Goal: Task Accomplishment & Management: Manage account settings

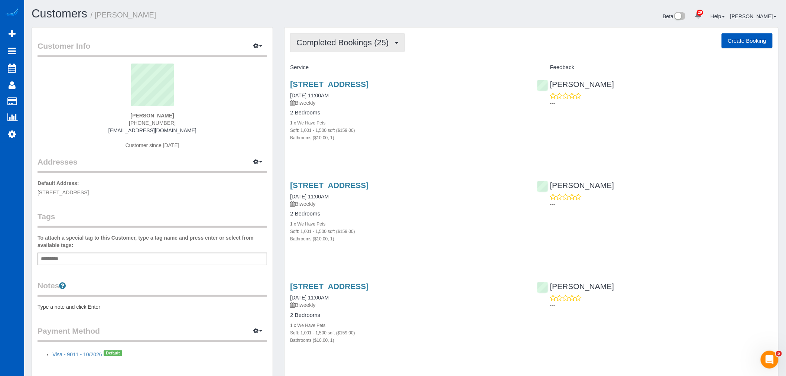
click at [347, 50] on button "Completed Bookings (25)" at bounding box center [347, 42] width 114 height 19
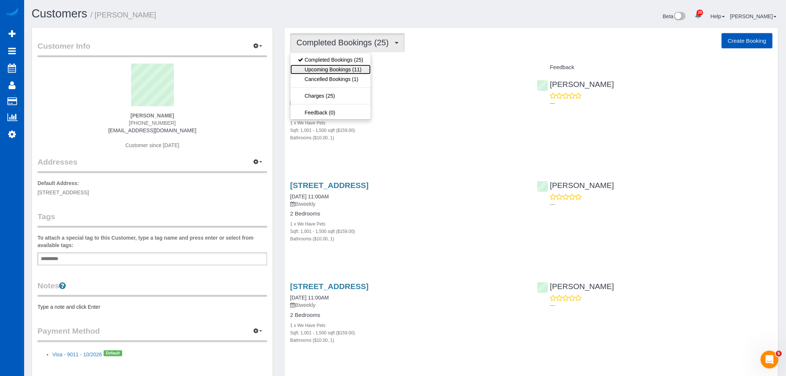
click at [336, 73] on link "Upcoming Bookings (11)" at bounding box center [330, 70] width 80 height 10
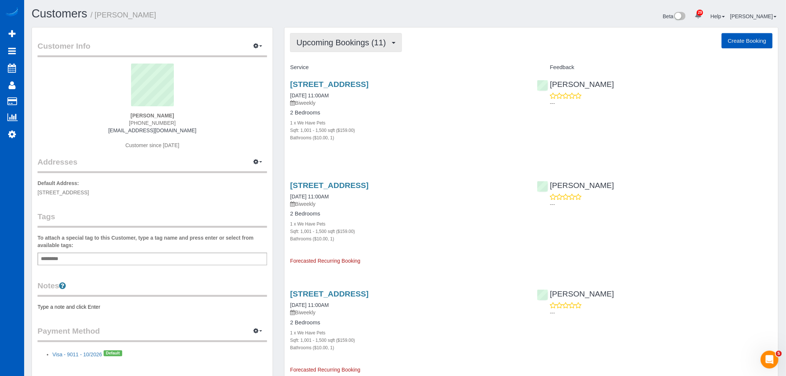
click at [316, 49] on button "Upcoming Bookings (11)" at bounding box center [346, 42] width 112 height 19
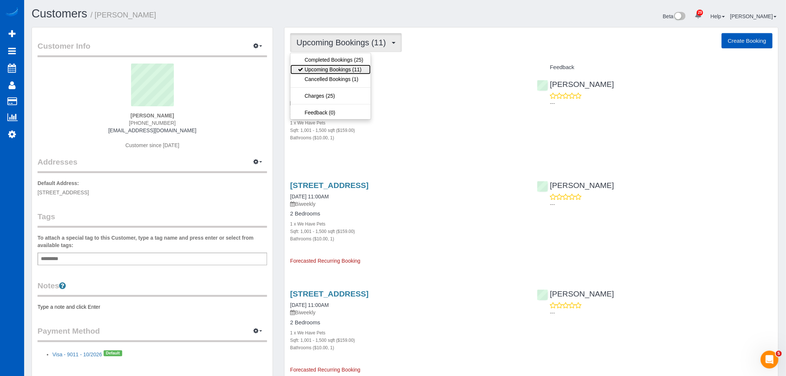
click at [319, 71] on link "Upcoming Bookings (11)" at bounding box center [330, 70] width 80 height 10
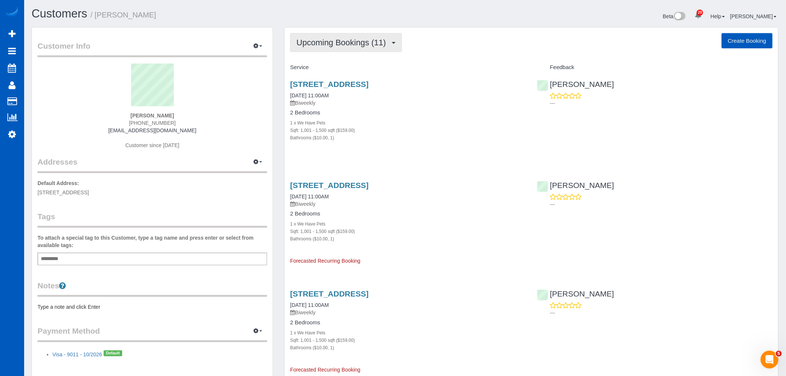
click at [345, 48] on button "Upcoming Bookings (11)" at bounding box center [346, 42] width 112 height 19
click at [422, 118] on div "2 Bedrooms 1 x We Have Pets Sqft: 1,001 - 1,500 sqft ($159.00) Bathrooms ($10.0…" at bounding box center [407, 126] width 235 height 32
click at [350, 51] on button "Upcoming Bookings (11)" at bounding box center [346, 42] width 112 height 19
drag, startPoint x: 475, startPoint y: 157, endPoint x: 429, endPoint y: 123, distance: 57.7
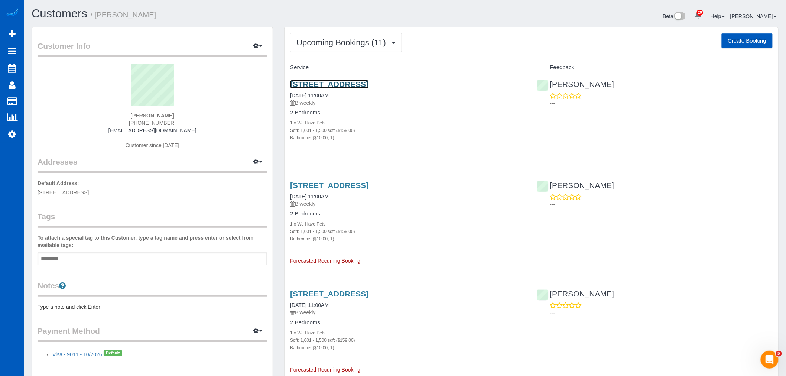
click at [336, 82] on link "900 Se River Forest Road, Milwaukee, OR 97267" at bounding box center [329, 84] width 78 height 9
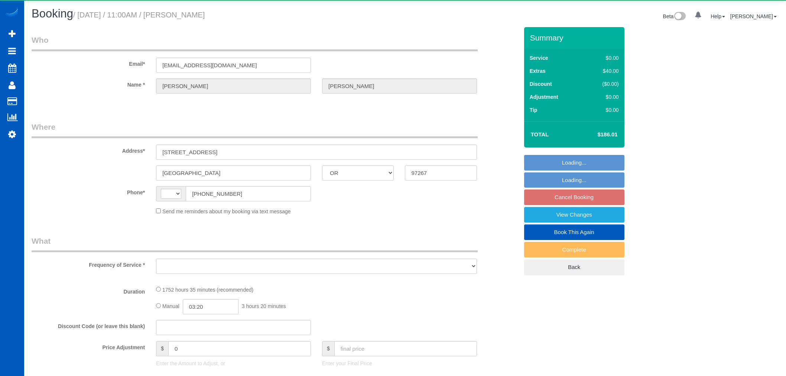
select select "OR"
select select "string:[GEOGRAPHIC_DATA]"
select select "object:1073"
select select "string:fspay-dcea704e-830c-4f20-94f8-6691413dcf9e"
select select "1001"
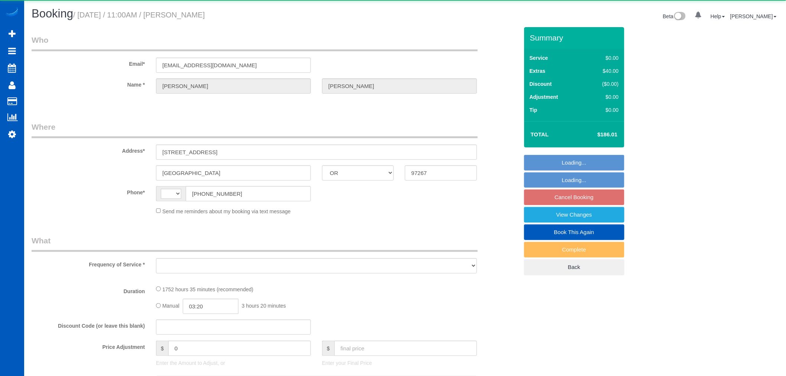
select select "spot2"
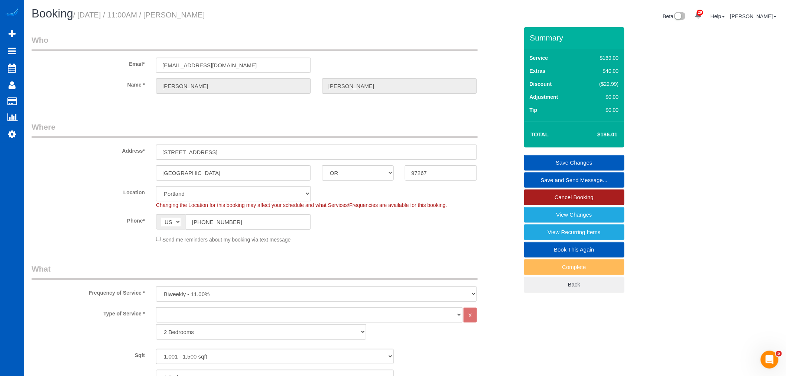
click at [594, 200] on link "Cancel Booking" at bounding box center [574, 197] width 100 height 16
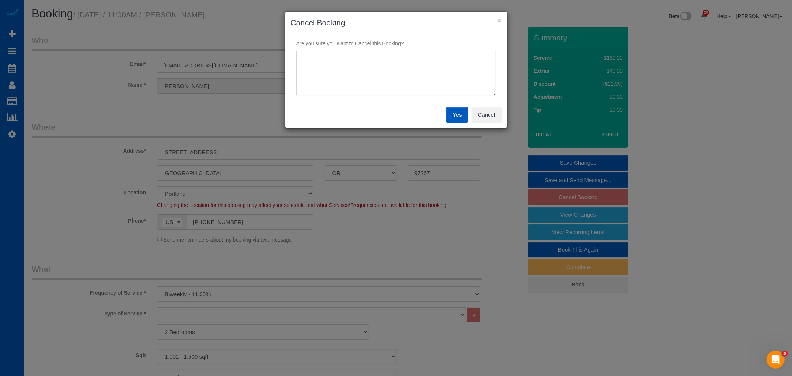
click at [321, 80] on textarea at bounding box center [396, 73] width 200 height 45
type textarea "budget"
click at [461, 113] on button "Yes" at bounding box center [457, 115] width 22 height 16
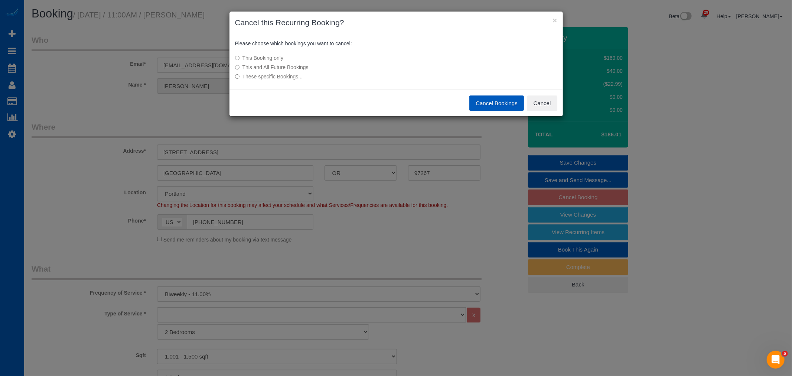
click at [257, 64] on label "This and All Future Bookings" at bounding box center [340, 67] width 211 height 7
click at [488, 105] on button "Cancel Bookings" at bounding box center [496, 103] width 55 height 16
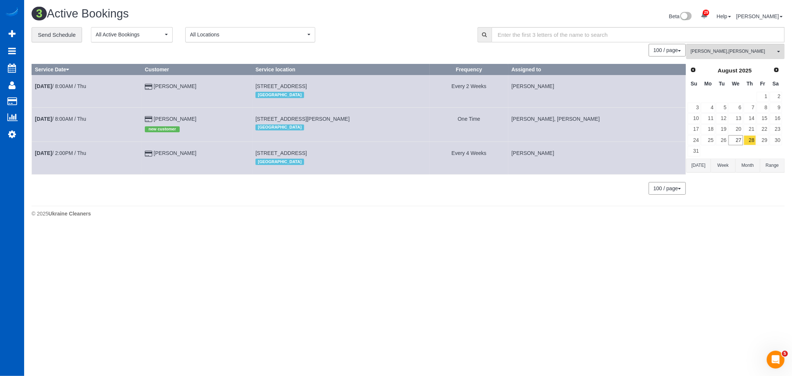
drag, startPoint x: 255, startPoint y: 154, endPoint x: 358, endPoint y: 149, distance: 103.4
click at [358, 149] on td "21424 Nw Kenai Ct, Portland, OR 97229 Portland" at bounding box center [342, 158] width 178 height 32
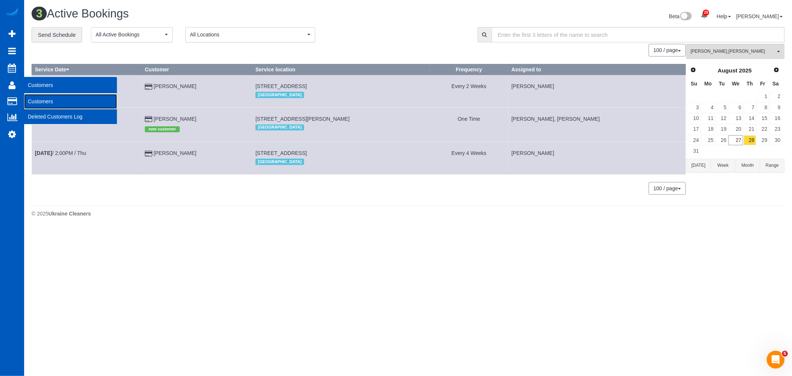
click at [38, 97] on link "Customers" at bounding box center [70, 101] width 93 height 15
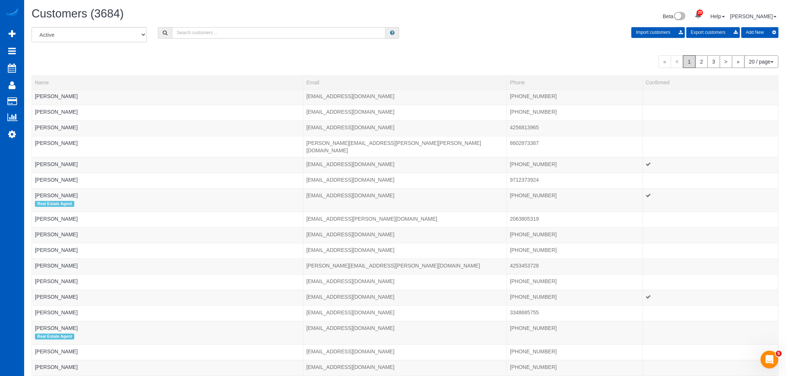
click at [192, 38] on input "text" at bounding box center [279, 33] width 214 height 12
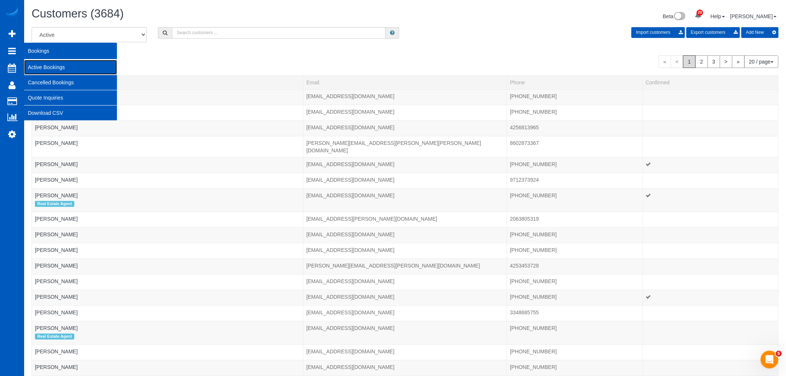
click at [68, 69] on link "Active Bookings" at bounding box center [70, 67] width 93 height 15
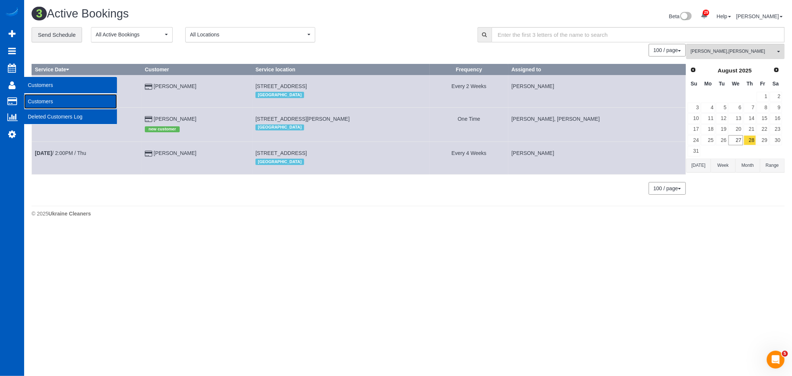
click at [51, 99] on link "Customers" at bounding box center [70, 101] width 93 height 15
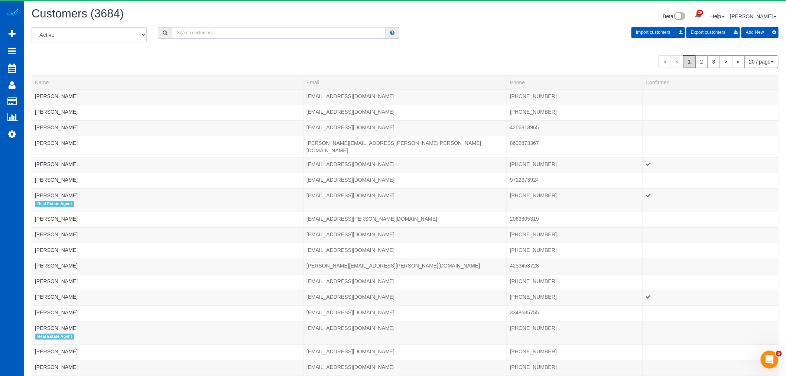
click at [220, 33] on input "text" at bounding box center [279, 33] width 214 height 12
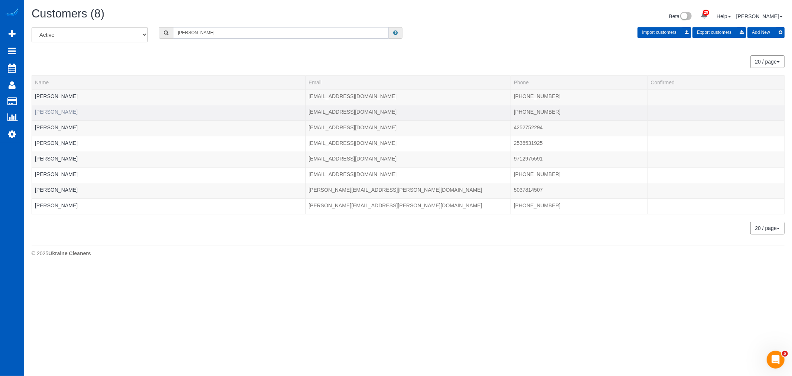
type input "cody"
click at [49, 111] on link "Cody Caskey" at bounding box center [56, 112] width 43 height 6
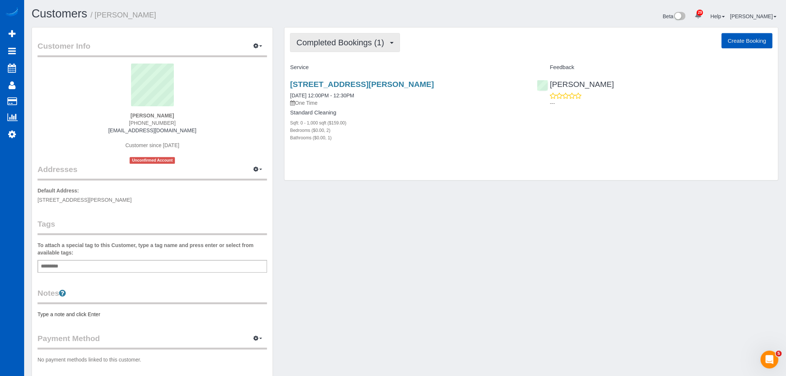
click at [344, 46] on span "Completed Bookings (1)" at bounding box center [341, 42] width 91 height 9
click at [331, 67] on link "Upcoming Bookings (12)" at bounding box center [329, 70] width 78 height 10
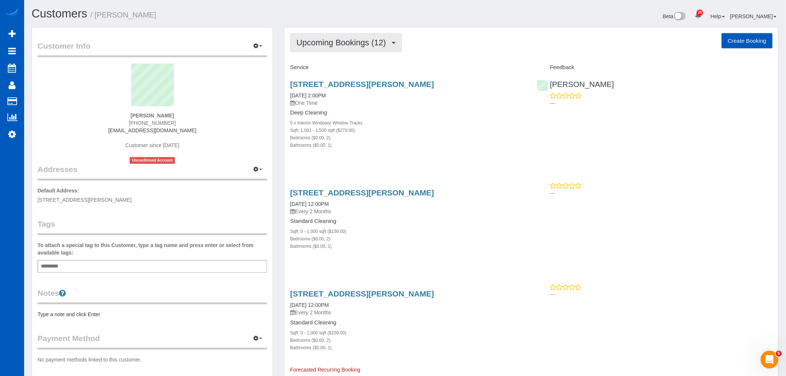
click at [332, 49] on button "Upcoming Bookings (12)" at bounding box center [346, 42] width 112 height 19
click at [332, 64] on link "Completed Bookings (1)" at bounding box center [329, 60] width 78 height 10
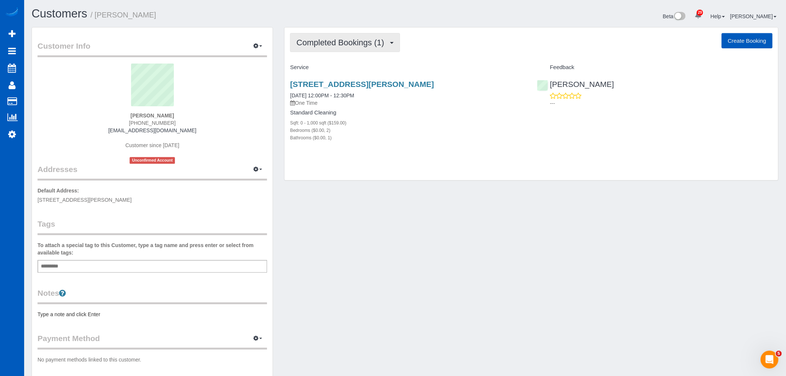
click at [328, 46] on span "Completed Bookings (1)" at bounding box center [341, 42] width 91 height 9
click at [328, 66] on link "Upcoming Bookings (12)" at bounding box center [329, 70] width 78 height 10
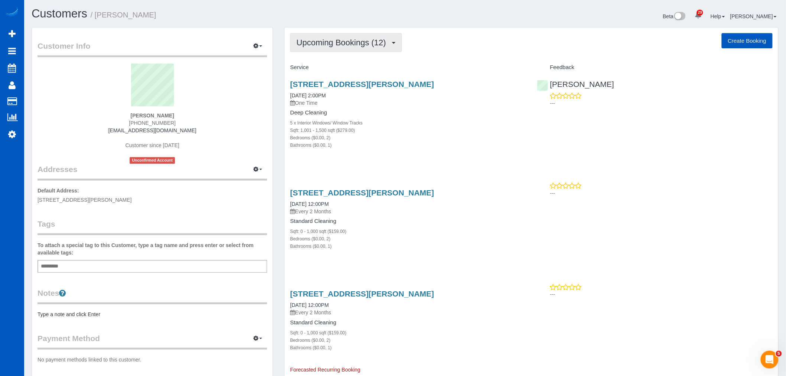
drag, startPoint x: 328, startPoint y: 43, endPoint x: 329, endPoint y: 53, distance: 9.7
click at [328, 43] on span "Upcoming Bookings (12)" at bounding box center [342, 42] width 93 height 9
click at [328, 62] on link "Completed Bookings (1)" at bounding box center [329, 60] width 78 height 10
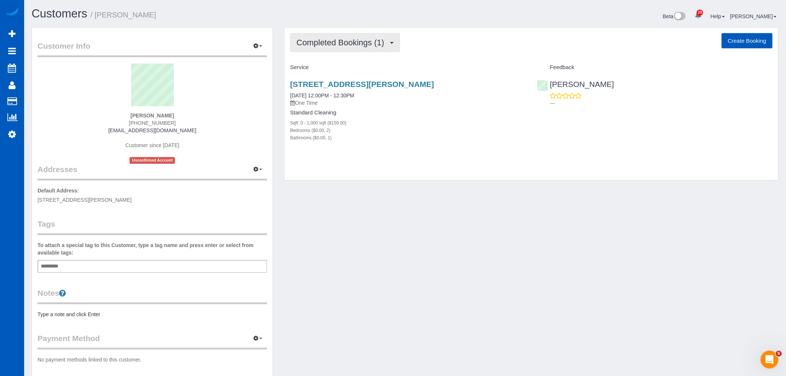
click at [344, 40] on span "Completed Bookings (1)" at bounding box center [341, 42] width 91 height 9
click at [261, 169] on span "button" at bounding box center [260, 169] width 3 height 1
click at [253, 183] on button "Manage Addresses" at bounding box center [237, 183] width 60 height 10
select select "CO"
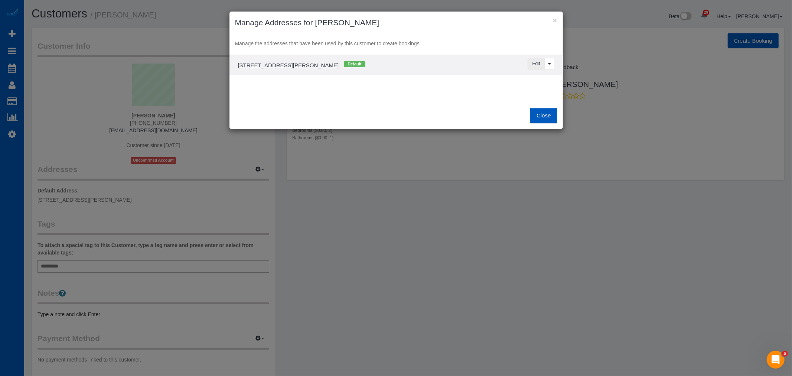
click at [536, 65] on button "Edit" at bounding box center [536, 64] width 17 height 12
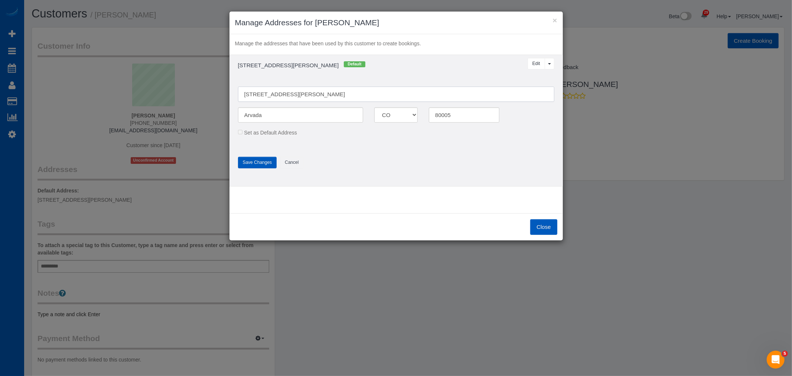
drag, startPoint x: 251, startPoint y: 95, endPoint x: 256, endPoint y: 95, distance: 5.6
click at [255, 95] on input "848 Everett way Unit E" at bounding box center [396, 94] width 316 height 15
click at [254, 95] on input "848 Everett way Unit E" at bounding box center [396, 94] width 316 height 15
type input "8483 Everett way Unit E"
click at [242, 165] on button "Save Changes" at bounding box center [257, 163] width 39 height 12
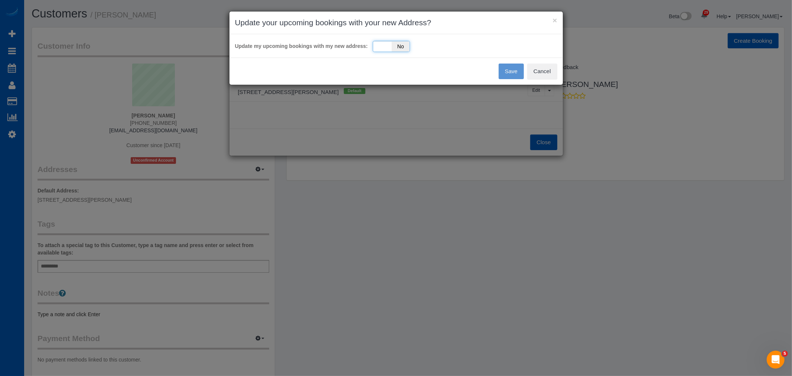
click at [379, 45] on div "Yes No" at bounding box center [391, 46] width 37 height 11
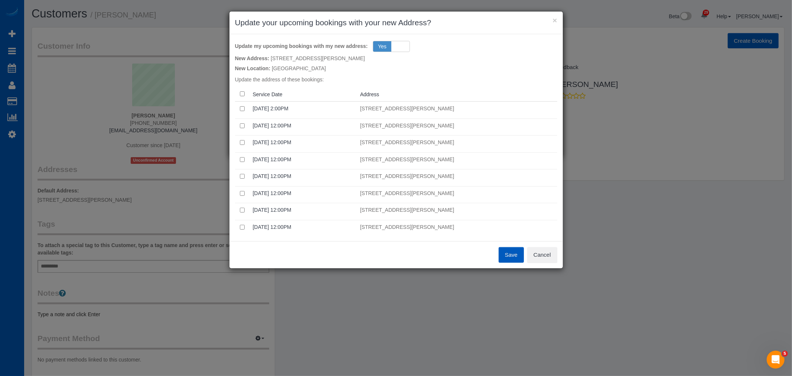
click at [513, 257] on button "Save" at bounding box center [511, 255] width 25 height 16
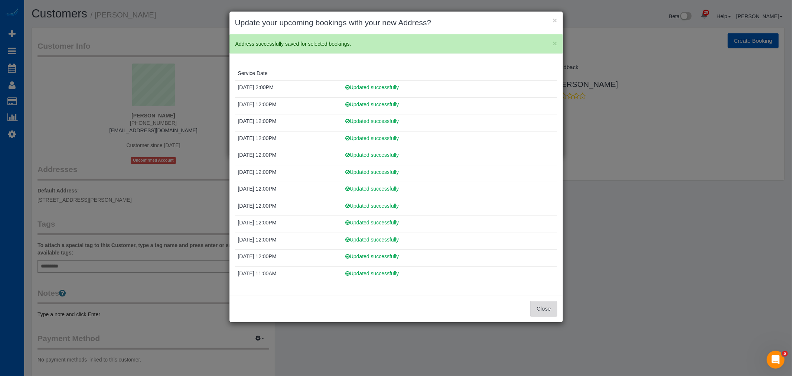
click at [546, 309] on button "Close" at bounding box center [543, 309] width 27 height 16
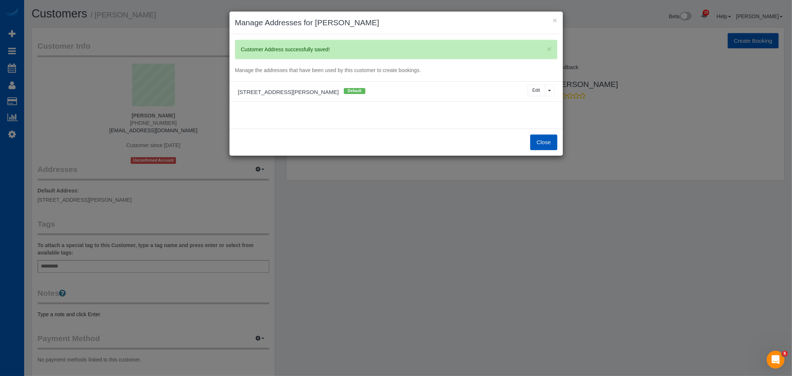
click at [549, 141] on button "Close" at bounding box center [543, 142] width 27 height 16
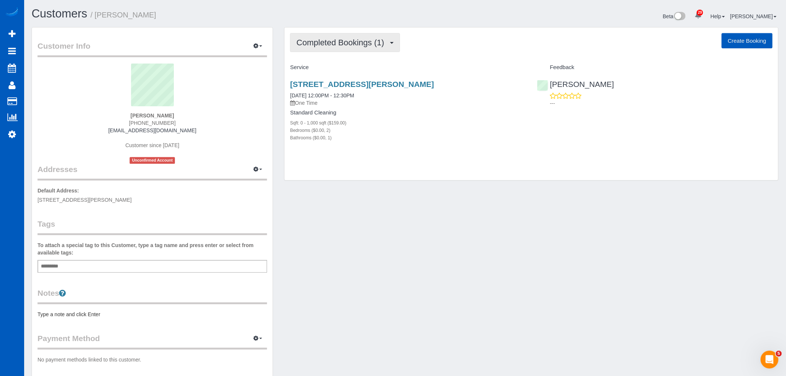
click at [336, 38] on button "Completed Bookings (1)" at bounding box center [345, 42] width 110 height 19
click at [329, 68] on link "Upcoming Bookings (12)" at bounding box center [329, 70] width 78 height 10
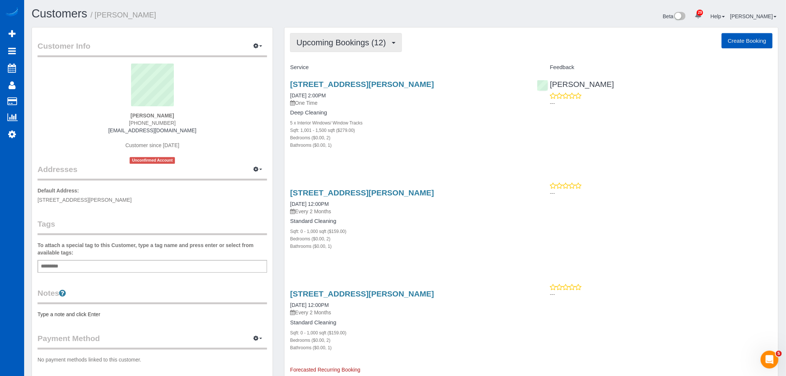
click at [341, 52] on button "Upcoming Bookings (12)" at bounding box center [346, 42] width 112 height 19
click at [415, 128] on div "Sqft: 1,001 - 1,500 sqft ($279.00)" at bounding box center [407, 129] width 235 height 7
click at [361, 49] on button "Upcoming Bookings (12)" at bounding box center [346, 42] width 112 height 19
click at [358, 59] on link "Completed Bookings (1)" at bounding box center [329, 60] width 78 height 10
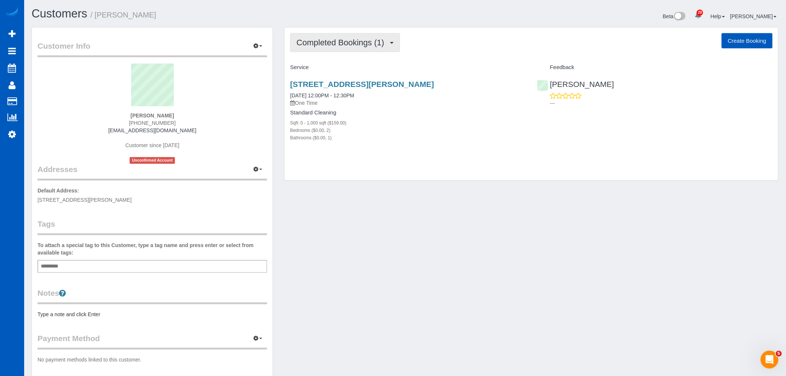
click at [360, 39] on span "Completed Bookings (1)" at bounding box center [341, 42] width 91 height 9
click at [397, 165] on div "Completed Bookings (1) Completed Bookings (1) Upcoming Bookings (12) Cancelled …" at bounding box center [532, 103] width 494 height 153
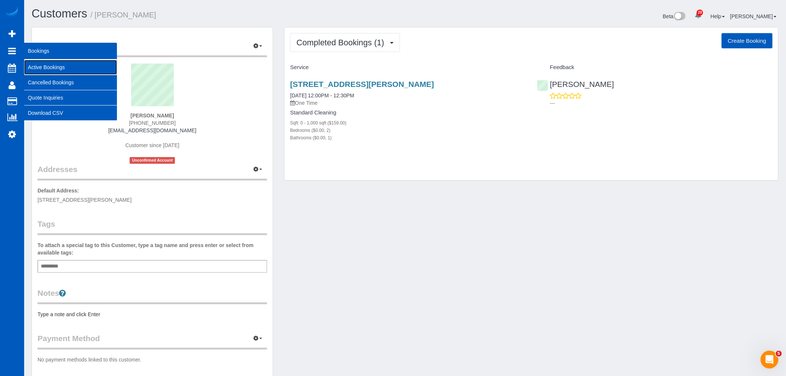
click at [55, 68] on link "Active Bookings" at bounding box center [70, 67] width 93 height 15
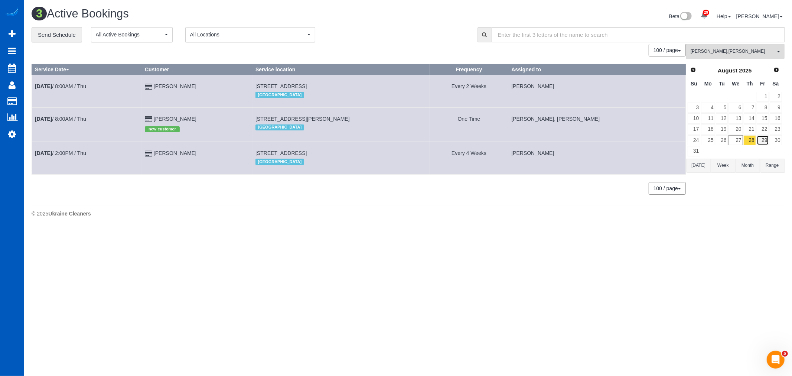
click at [760, 140] on link "29" at bounding box center [763, 140] width 12 height 10
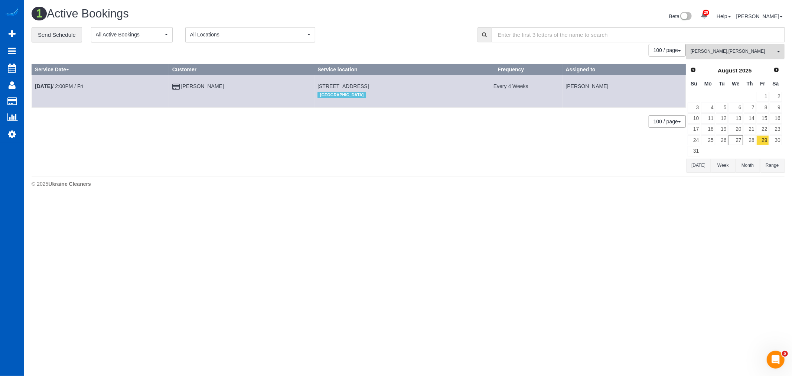
click at [732, 56] on button "Raissa Radionova , Tatyana Razumovskaya All Teams" at bounding box center [735, 51] width 98 height 15
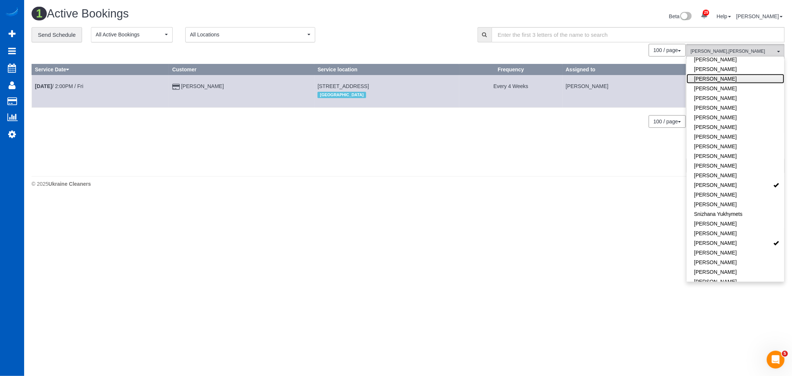
click at [729, 74] on link "[PERSON_NAME]" at bounding box center [736, 79] width 98 height 10
click at [719, 65] on link "Remove Team Filters" at bounding box center [736, 63] width 98 height 10
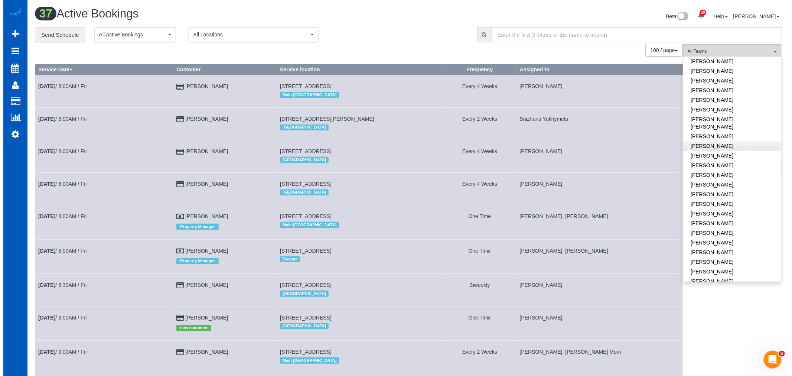
scroll to position [371, 0]
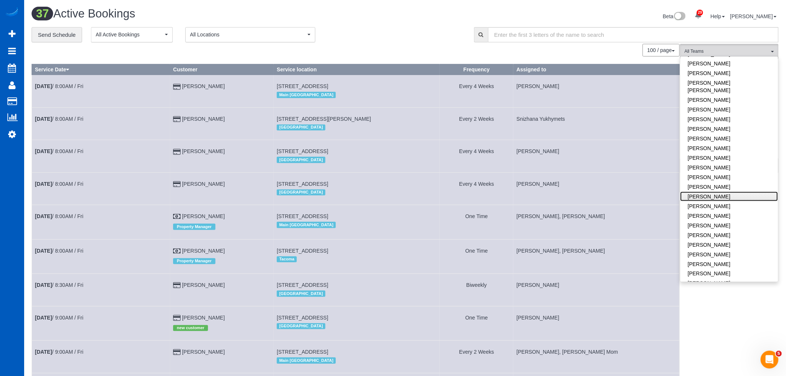
click at [719, 192] on link "[PERSON_NAME]" at bounding box center [729, 197] width 98 height 10
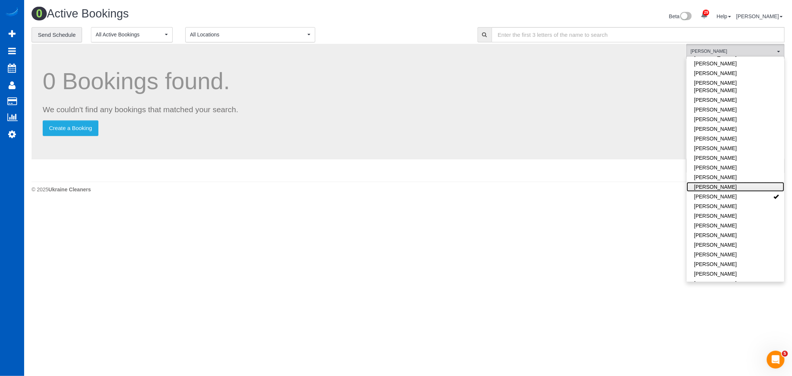
click at [724, 182] on link "[PERSON_NAME]" at bounding box center [736, 187] width 98 height 10
click at [722, 192] on link "[PERSON_NAME]" at bounding box center [736, 197] width 98 height 10
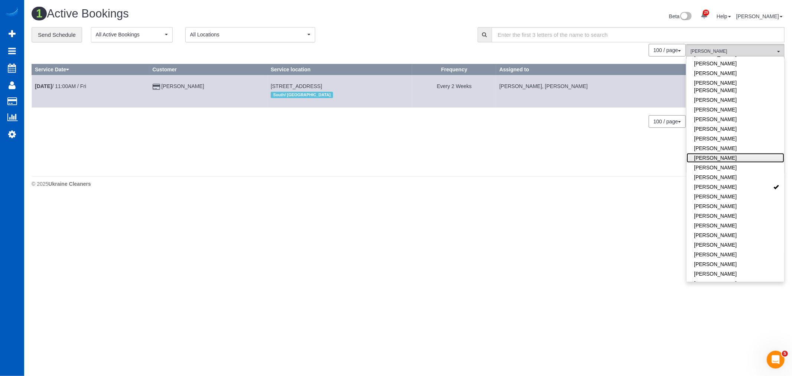
click at [735, 153] on link "[PERSON_NAME]" at bounding box center [736, 158] width 98 height 10
click at [515, 186] on div "© 2025 Ukraine Cleaners" at bounding box center [408, 183] width 753 height 7
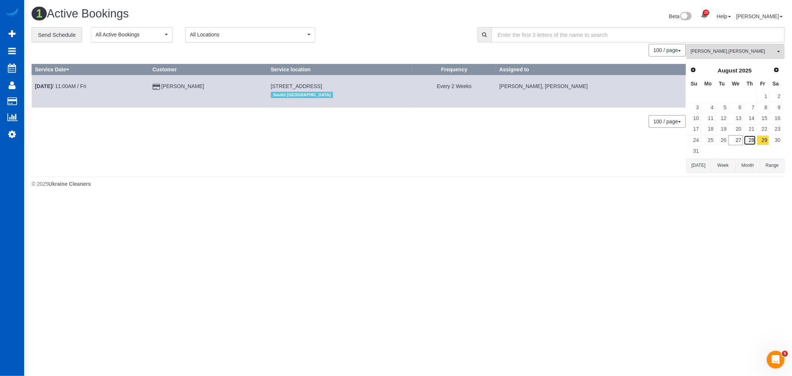
click at [750, 142] on link "28" at bounding box center [750, 140] width 12 height 10
click at [764, 142] on link "29" at bounding box center [763, 140] width 12 height 10
click at [753, 140] on link "28" at bounding box center [750, 140] width 12 height 10
click at [776, 143] on link "30" at bounding box center [776, 140] width 12 height 10
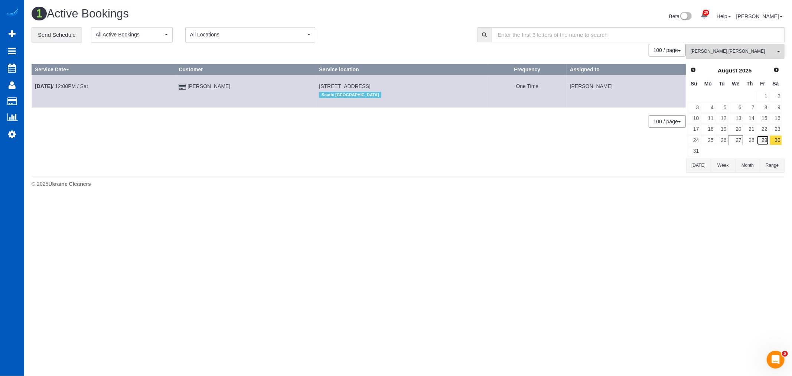
click at [764, 142] on link "29" at bounding box center [763, 140] width 12 height 10
click at [777, 143] on link "30" at bounding box center [776, 140] width 12 height 10
click at [769, 149] on td at bounding box center [763, 151] width 13 height 11
click at [764, 143] on link "29" at bounding box center [763, 140] width 12 height 10
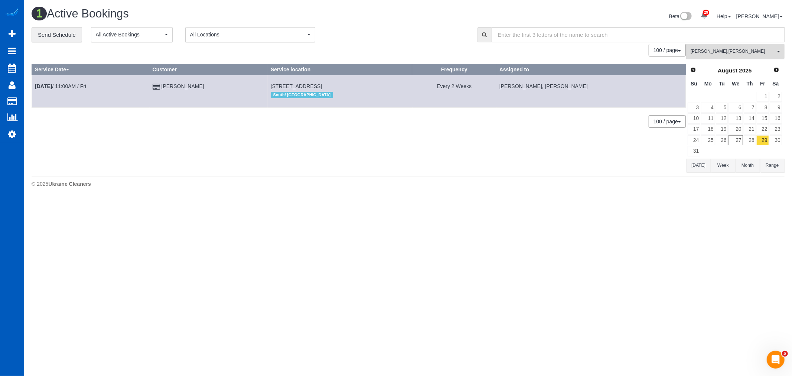
click at [728, 54] on span "Oksana Milisevych , Olena Datsyk" at bounding box center [733, 51] width 85 height 6
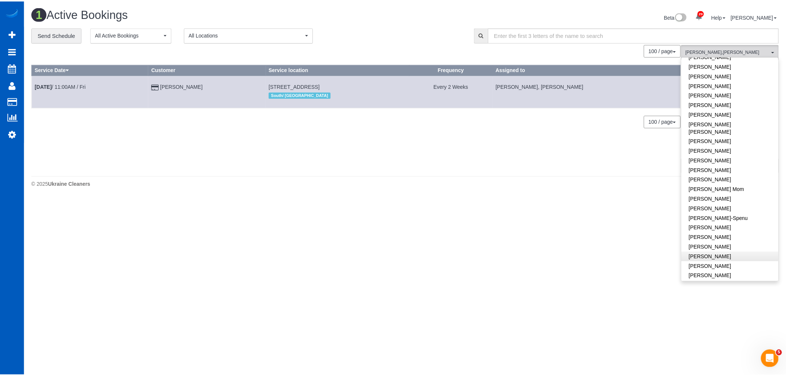
scroll to position [0, 0]
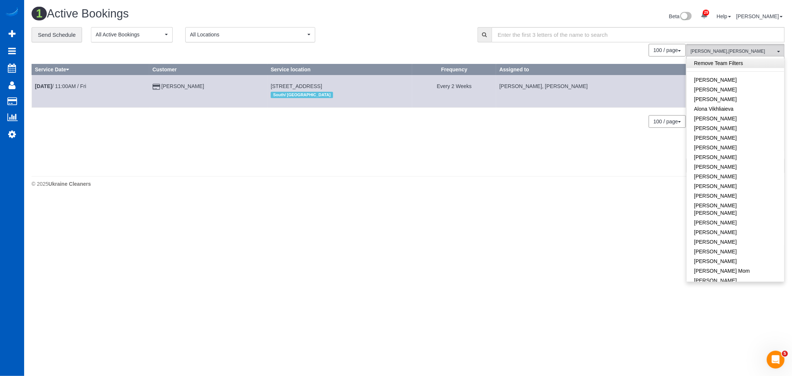
click at [726, 64] on link "Remove Team Filters" at bounding box center [736, 63] width 98 height 10
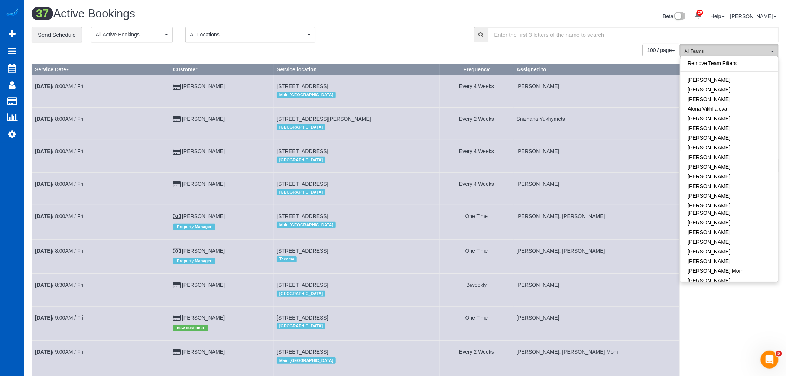
click at [737, 46] on button "All Teams" at bounding box center [729, 51] width 98 height 15
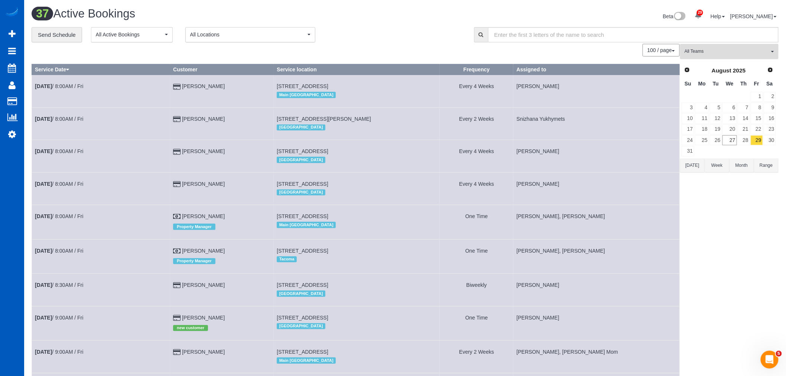
click at [737, 52] on span "All Teams" at bounding box center [727, 51] width 85 height 6
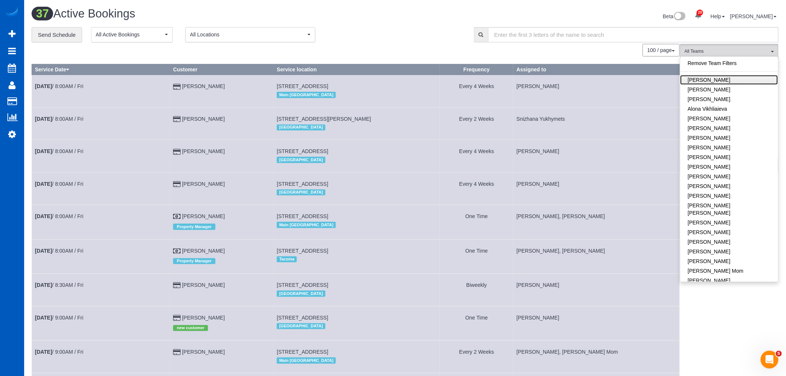
click at [706, 80] on link "[PERSON_NAME]" at bounding box center [729, 80] width 98 height 10
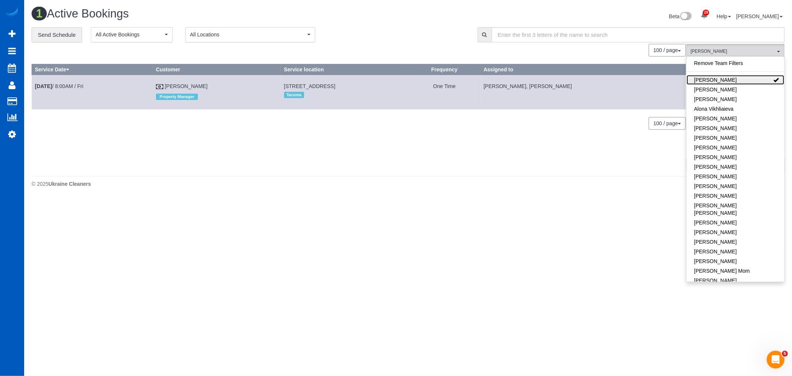
click at [706, 80] on link "[PERSON_NAME]" at bounding box center [736, 80] width 98 height 10
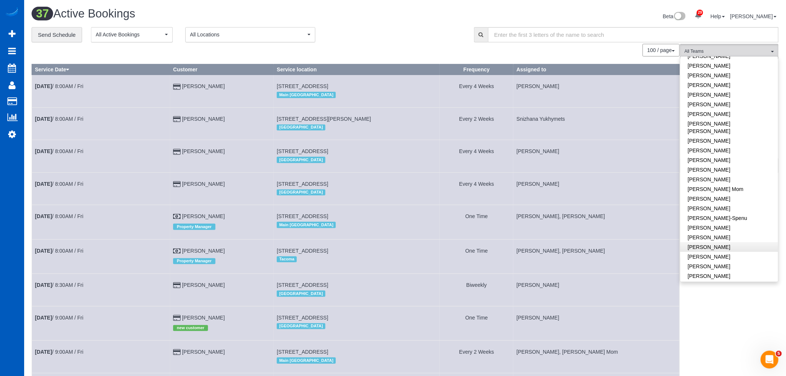
scroll to position [82, 0]
click at [736, 213] on link "[PERSON_NAME]-Spenu" at bounding box center [729, 217] width 98 height 10
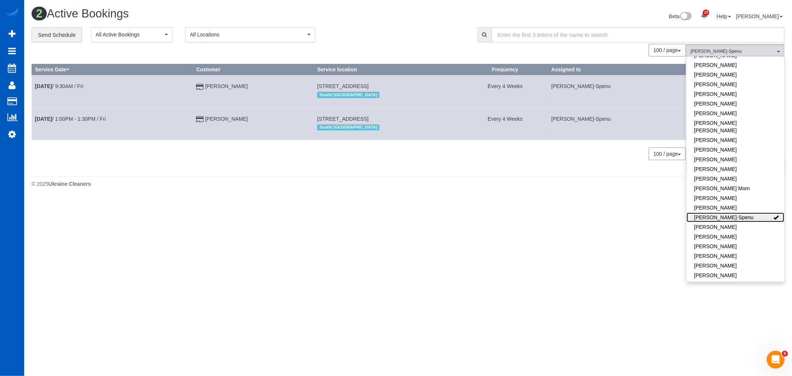
click at [736, 213] on link "[PERSON_NAME]-Spenu" at bounding box center [736, 217] width 98 height 10
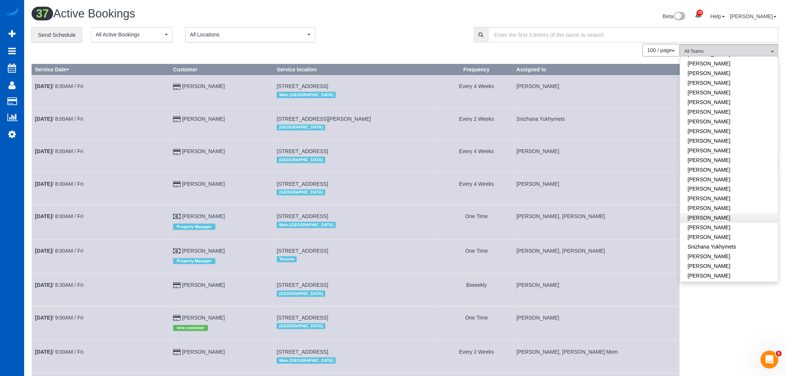
scroll to position [395, 0]
click at [731, 159] on link "[PERSON_NAME]" at bounding box center [729, 164] width 98 height 10
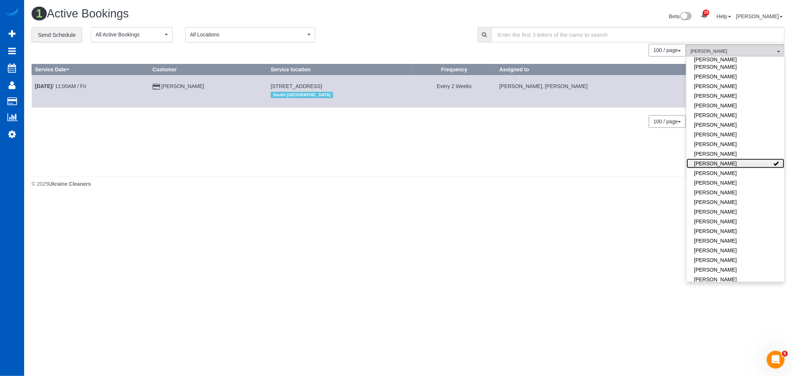
click at [731, 159] on link "[PERSON_NAME]" at bounding box center [736, 164] width 98 height 10
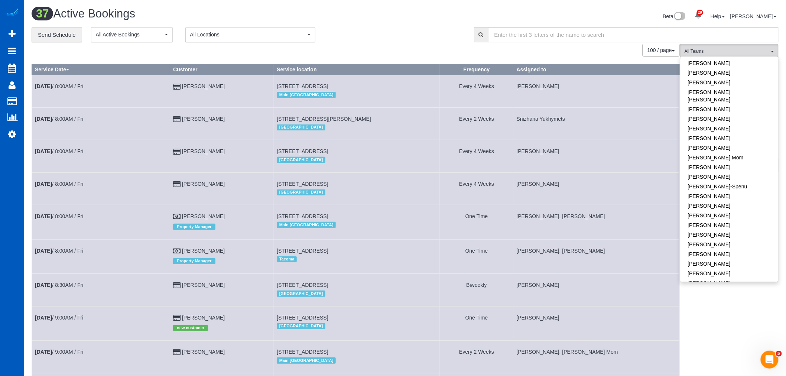
scroll to position [0, 0]
click at [728, 49] on span "All Teams" at bounding box center [727, 51] width 85 height 6
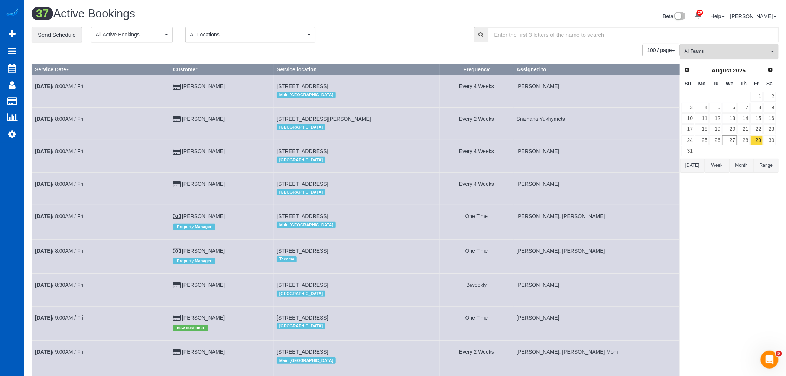
click at [731, 52] on span "All Teams" at bounding box center [727, 51] width 85 height 6
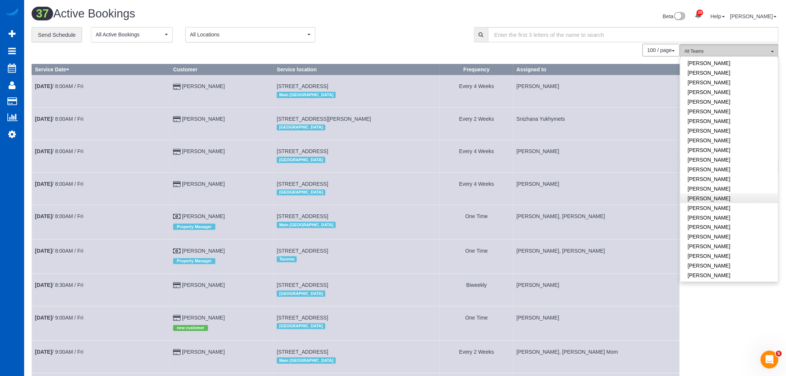
scroll to position [454, 0]
click at [724, 71] on link "[PERSON_NAME]" at bounding box center [729, 76] width 98 height 10
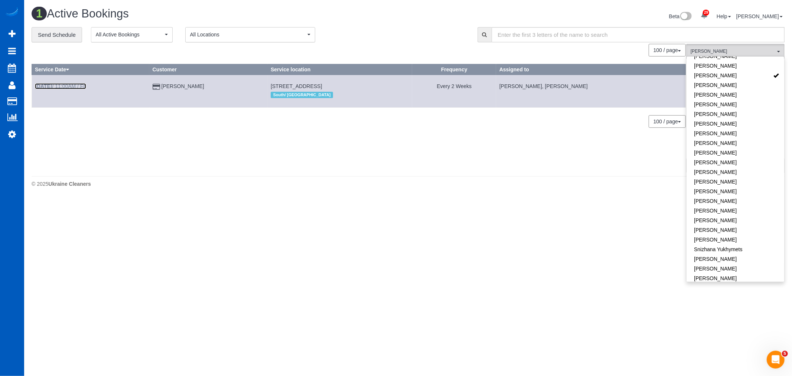
click at [82, 87] on link "Aug 29th / 11:00AM / Fri" at bounding box center [60, 86] width 51 height 6
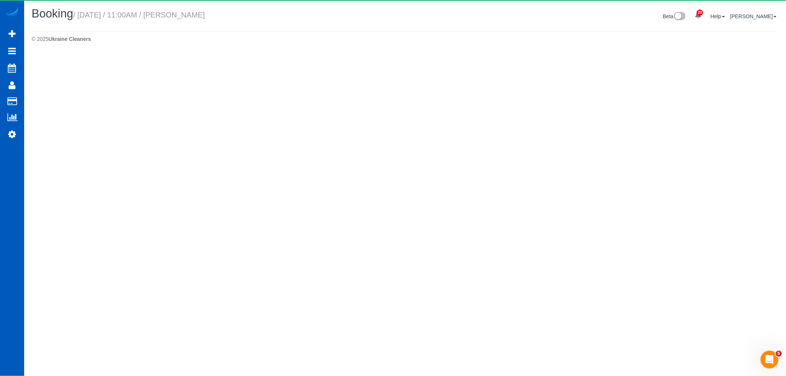
select select "WA"
select select "199"
select select "3501"
select select "5"
select select "4"
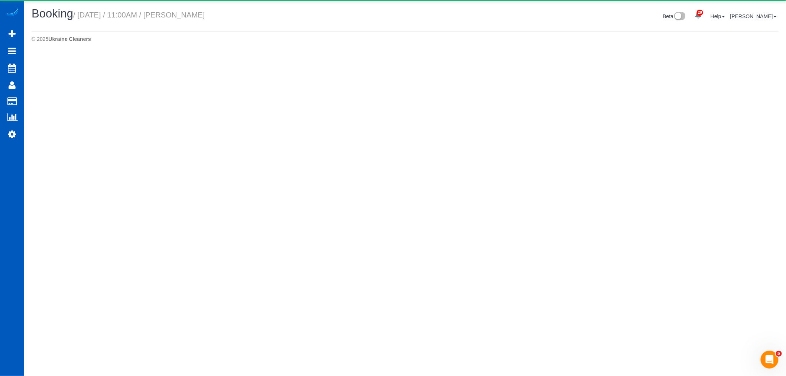
select select "number:8"
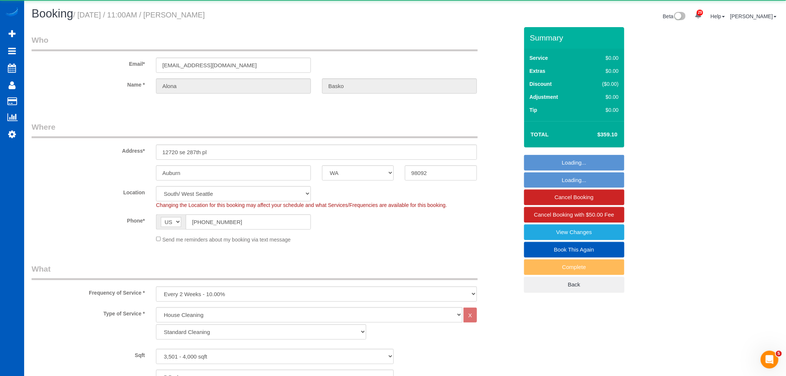
select select "object:8328"
select select "3501"
select select "5"
select select "4"
select select "spot22"
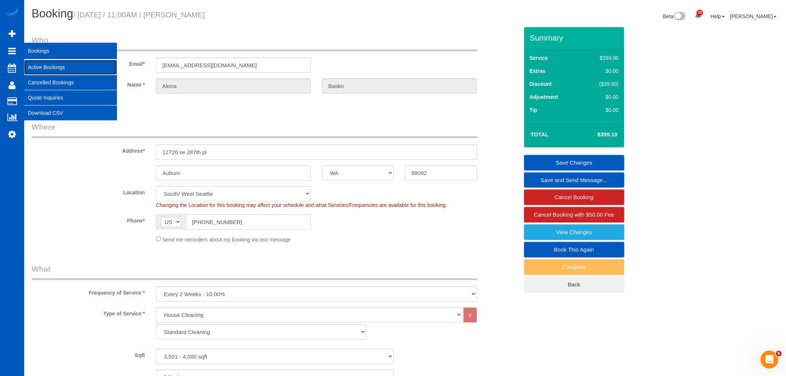
click at [45, 68] on link "Active Bookings" at bounding box center [70, 67] width 93 height 15
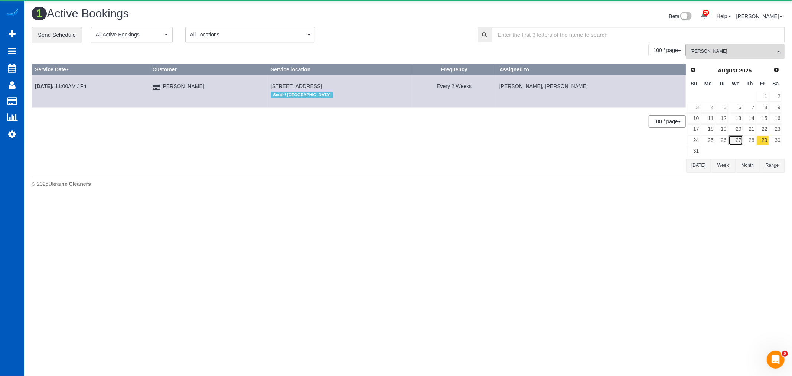
click at [732, 138] on link "27" at bounding box center [736, 140] width 14 height 10
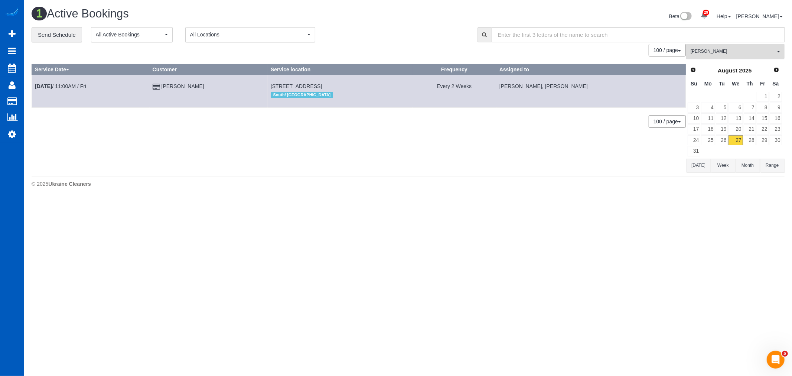
click at [725, 57] on button "Oksana Milisevych All Teams" at bounding box center [735, 51] width 98 height 15
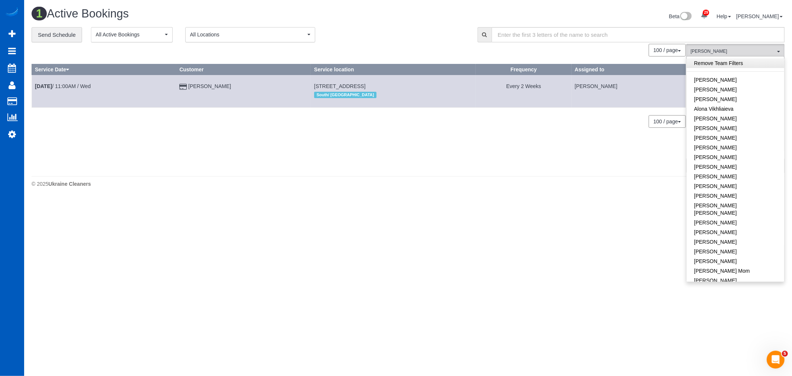
click at [719, 63] on link "Remove Team Filters" at bounding box center [736, 63] width 98 height 10
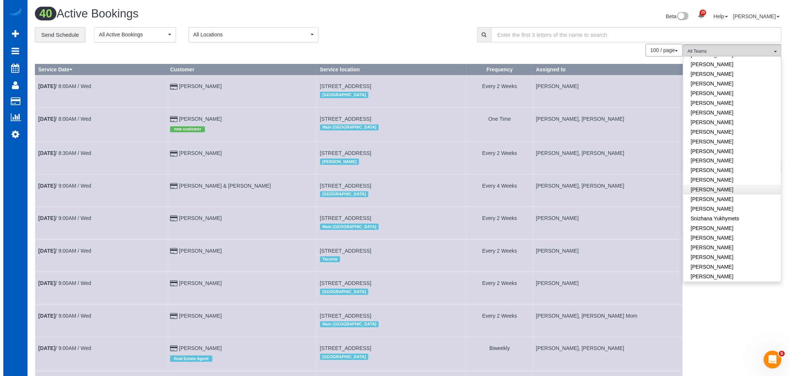
scroll to position [518, 0]
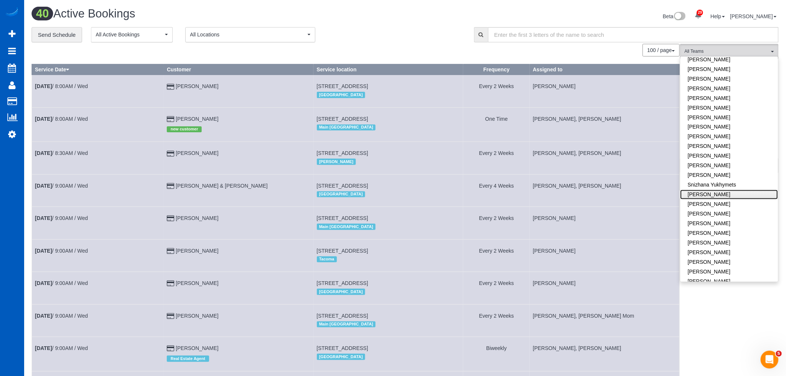
click at [714, 190] on link "[PERSON_NAME]" at bounding box center [729, 195] width 98 height 10
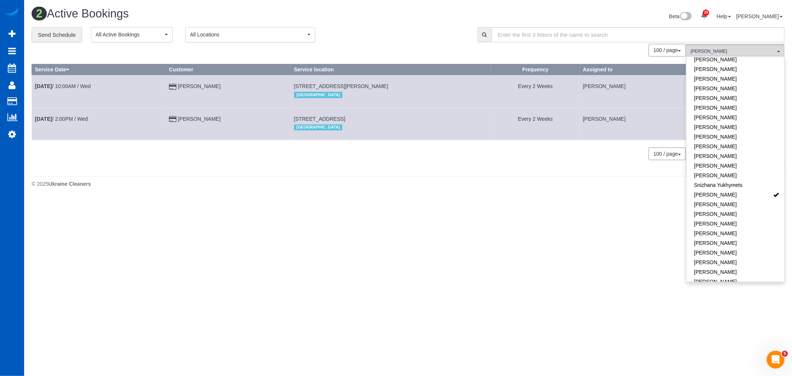
drag, startPoint x: 296, startPoint y: 119, endPoint x: 425, endPoint y: 119, distance: 128.1
click at [425, 119] on td "4205 E 10th Ave, Apt 922, Denver, CO 80220 Denver" at bounding box center [391, 123] width 200 height 32
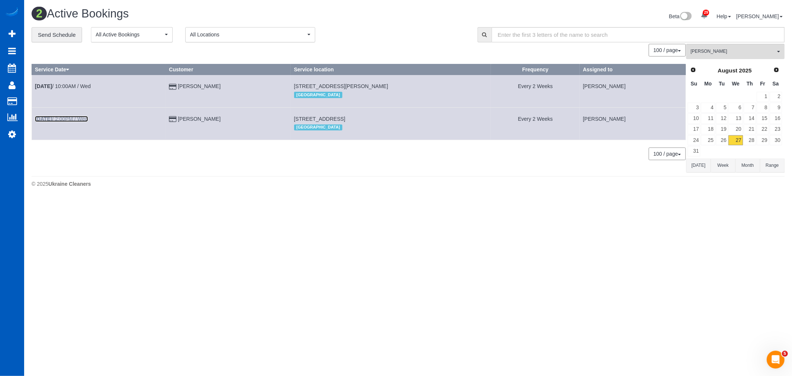
click at [71, 117] on link "Aug 27th / 2:00PM / Wed" at bounding box center [61, 119] width 53 height 6
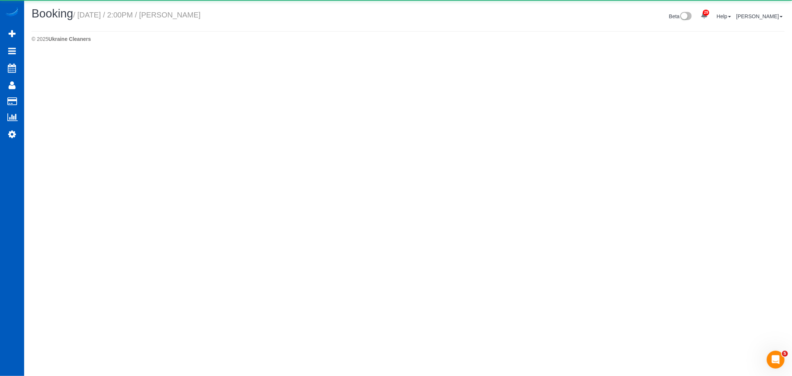
select select "CO"
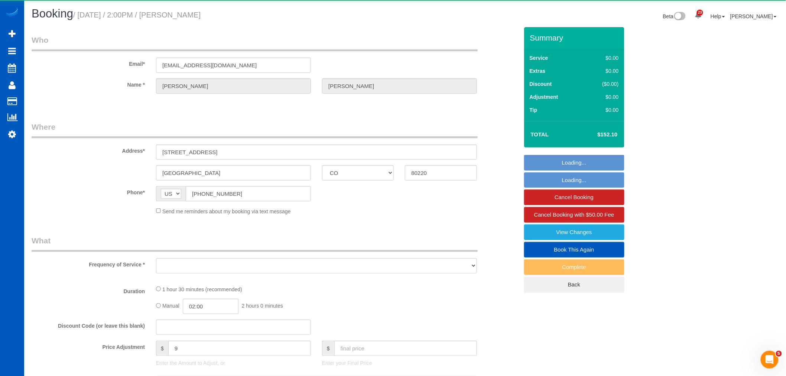
select select "object:10089"
select select "string:fspay-a4342d50-e841-477a-9970-9dd74af03287"
select select "199"
select select "2"
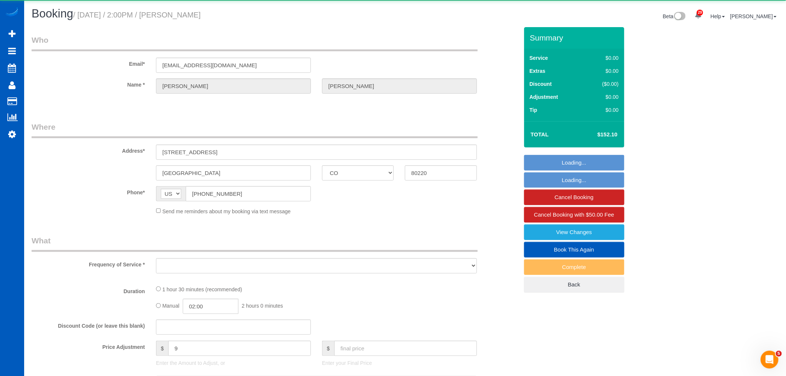
select select "spot35"
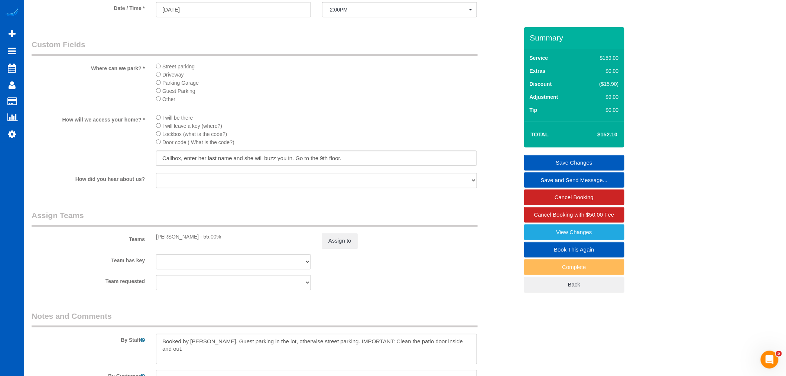
scroll to position [743, 0]
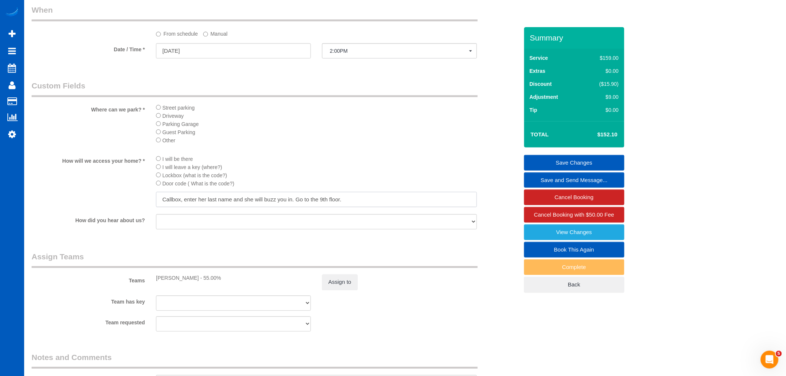
click at [354, 207] on input "Callbox, enter her last name and she will buzz you in. Go to the 9th floor." at bounding box center [316, 199] width 321 height 15
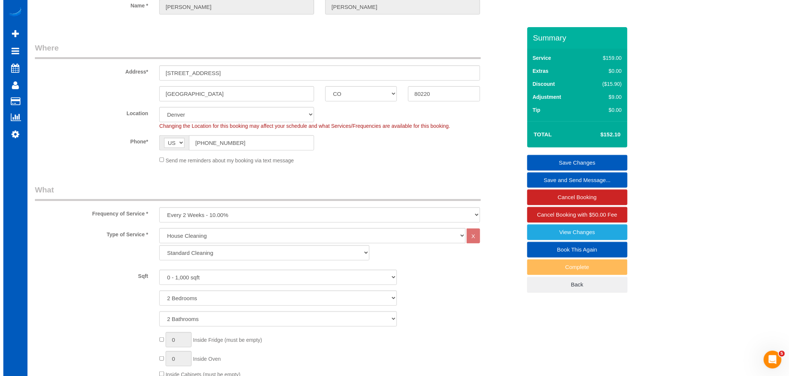
scroll to position [0, 0]
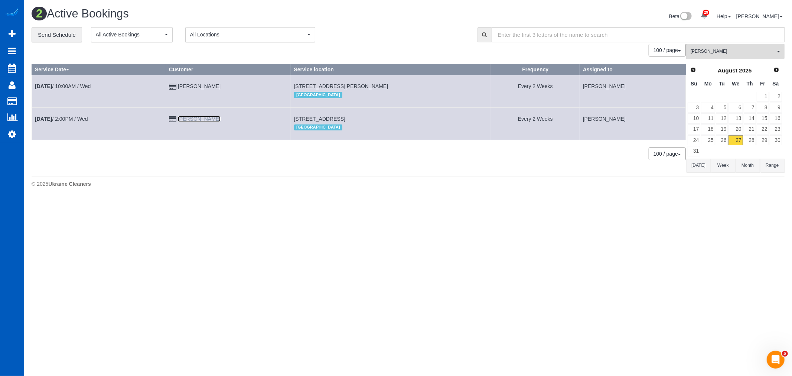
click at [210, 119] on link "Stephany Silvers" at bounding box center [199, 119] width 43 height 6
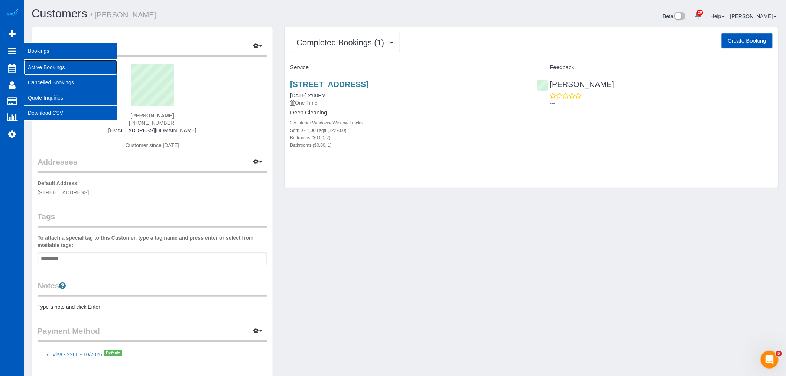
click at [73, 65] on link "Active Bookings" at bounding box center [70, 67] width 93 height 15
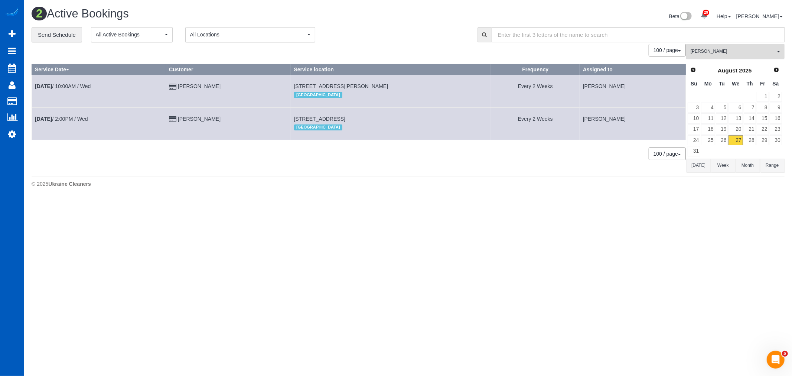
click at [718, 51] on span "[PERSON_NAME]" at bounding box center [733, 51] width 85 height 6
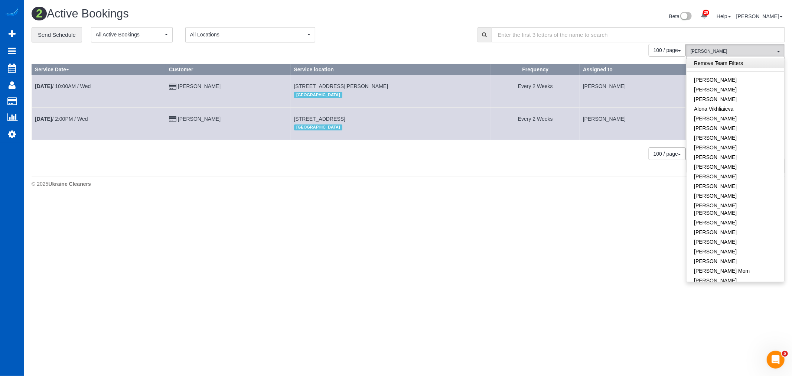
click at [734, 66] on link "Remove Team Filters" at bounding box center [736, 63] width 98 height 10
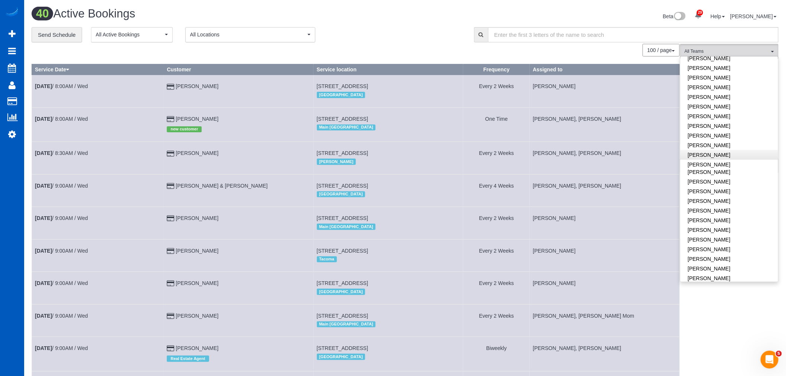
scroll to position [289, 0]
click at [719, 113] on link "[PERSON_NAME]" at bounding box center [729, 118] width 98 height 10
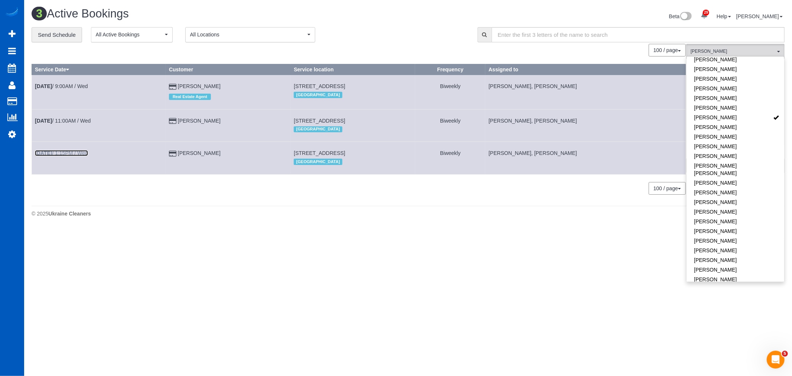
click at [52, 156] on b "[DATE]" at bounding box center [43, 153] width 17 height 6
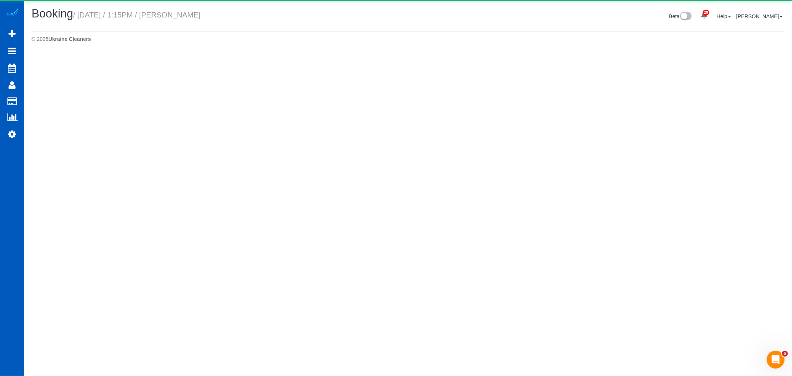
select select "WA"
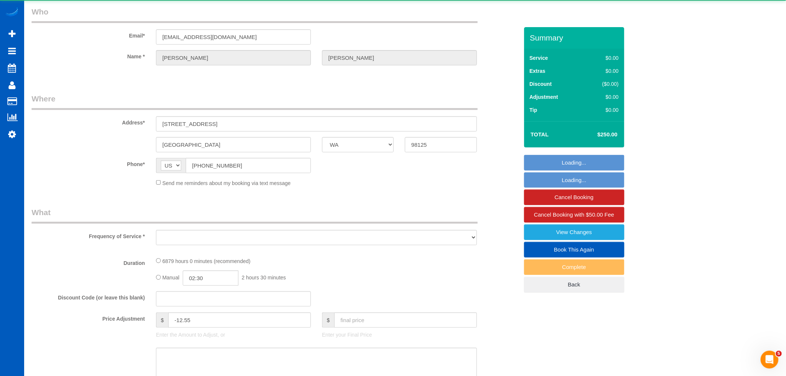
select select "object:11986"
select select "string:fspay-b74ae83c-b86f-46ef-bcfb-c886ef2906a6"
select select "2501"
select select "3"
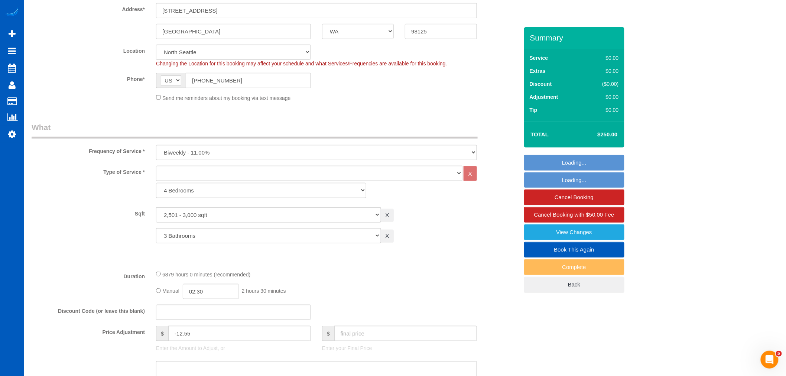
select select "object:12306"
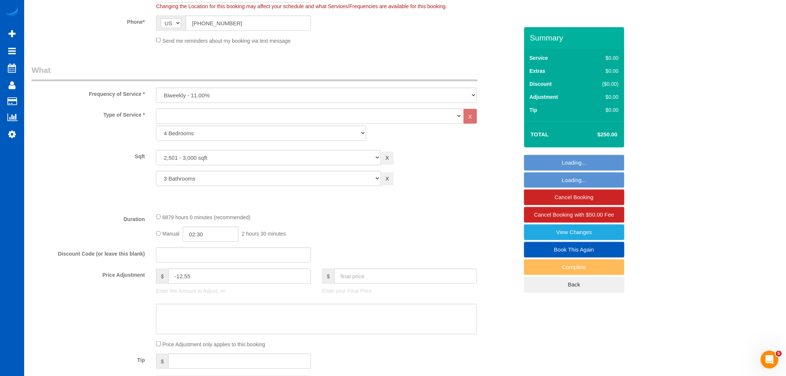
select select "2501"
select select "3"
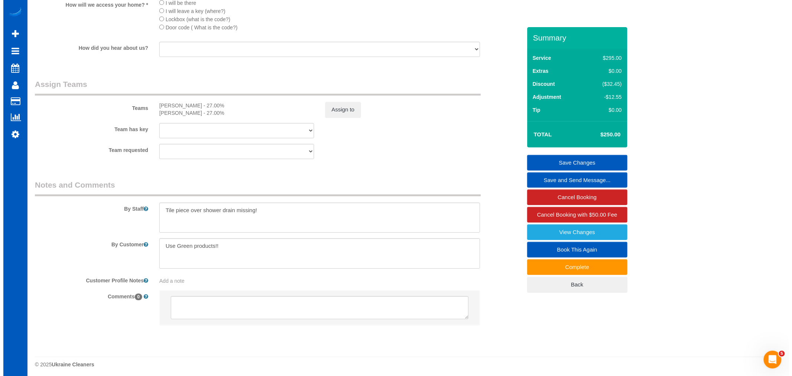
scroll to position [812, 0]
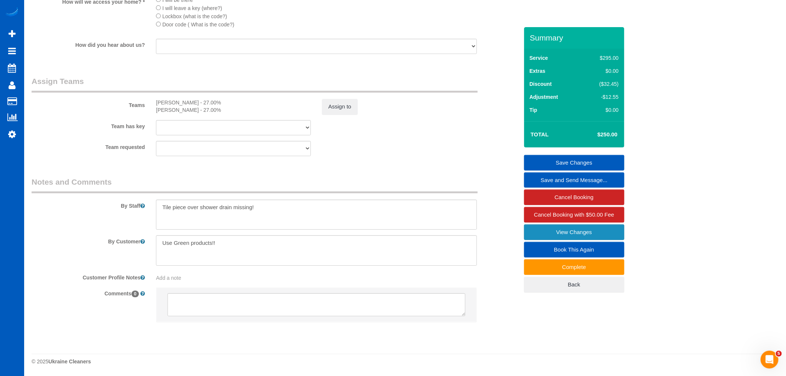
click at [535, 237] on link "View Changes" at bounding box center [574, 232] width 100 height 16
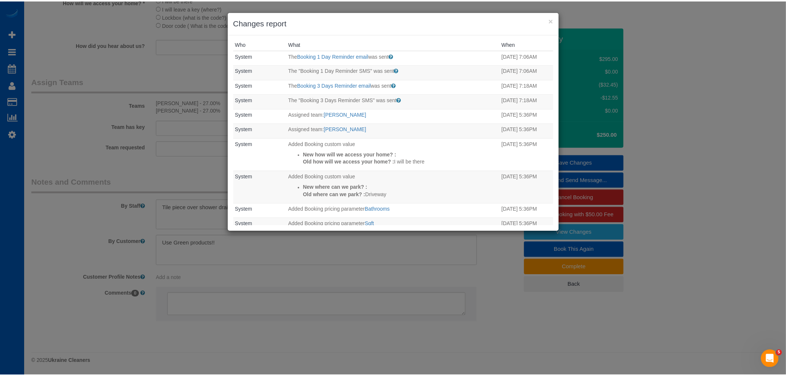
scroll to position [0, 0]
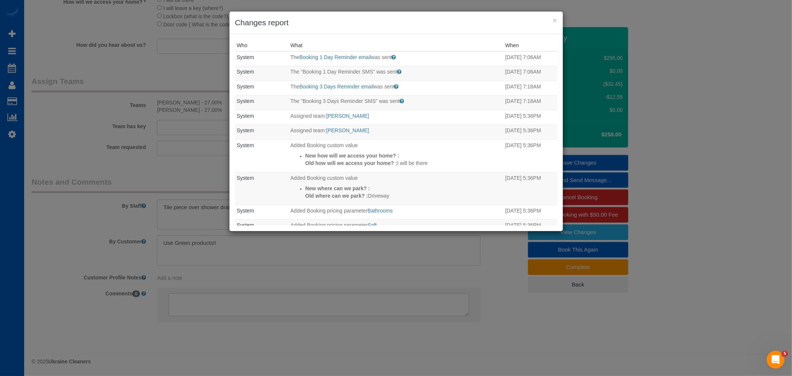
click at [551, 19] on h3 "Changes report" at bounding box center [396, 22] width 322 height 11
click at [556, 20] on button "×" at bounding box center [555, 20] width 4 height 8
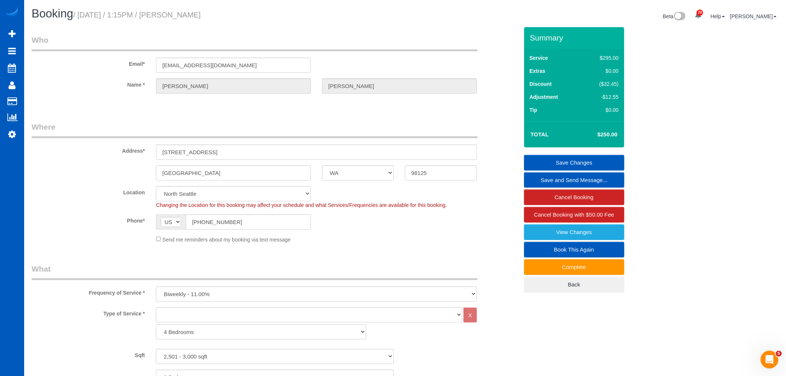
drag, startPoint x: 195, startPoint y: 19, endPoint x: 175, endPoint y: 19, distance: 20.4
click at [175, 19] on small "/ August 27, 2025 / 1:15PM / Josiah Vinson" at bounding box center [136, 15] width 127 height 8
click at [183, 38] on legend "Who" at bounding box center [255, 43] width 446 height 17
drag, startPoint x: 161, startPoint y: 64, endPoint x: 192, endPoint y: 73, distance: 32.6
click at [192, 73] on sui-booking-customer "Email* josiahvinson@gmail.com Name * Josiah Vinson" at bounding box center [275, 68] width 487 height 66
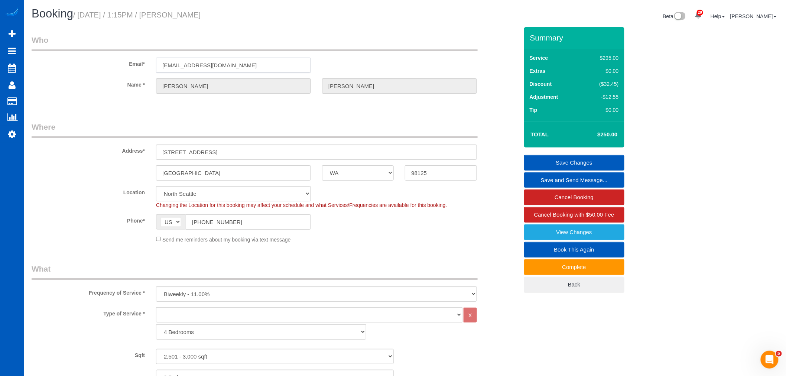
drag, startPoint x: 247, startPoint y: 65, endPoint x: 160, endPoint y: 61, distance: 87.4
click at [131, 69] on div "Email* josiahvinson@gmail.com" at bounding box center [275, 54] width 498 height 38
click at [247, 67] on input "josiahvinson@gmail.com" at bounding box center [233, 65] width 155 height 15
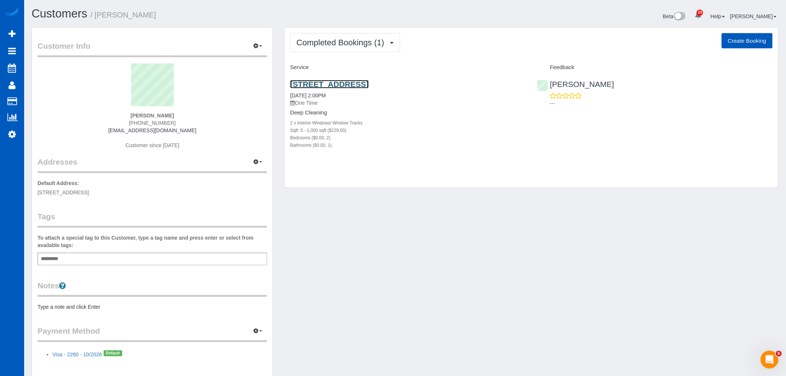
click at [368, 82] on link "[STREET_ADDRESS]" at bounding box center [329, 84] width 78 height 9
drag, startPoint x: 350, startPoint y: 38, endPoint x: 348, endPoint y: 48, distance: 9.9
click at [350, 38] on button "Completed Bookings (1)" at bounding box center [345, 42] width 110 height 19
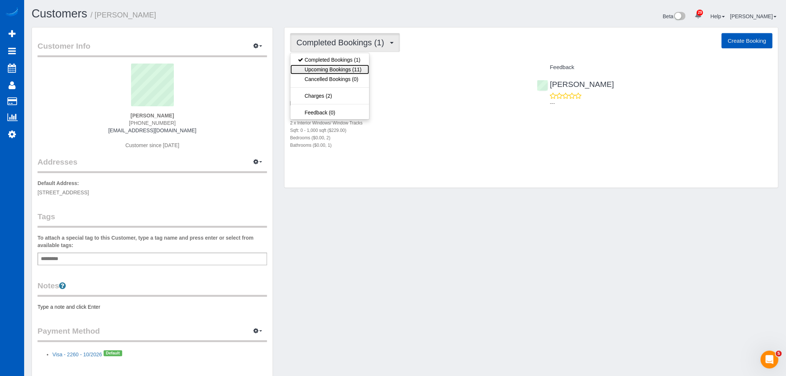
click at [332, 68] on link "Upcoming Bookings (11)" at bounding box center [329, 70] width 78 height 10
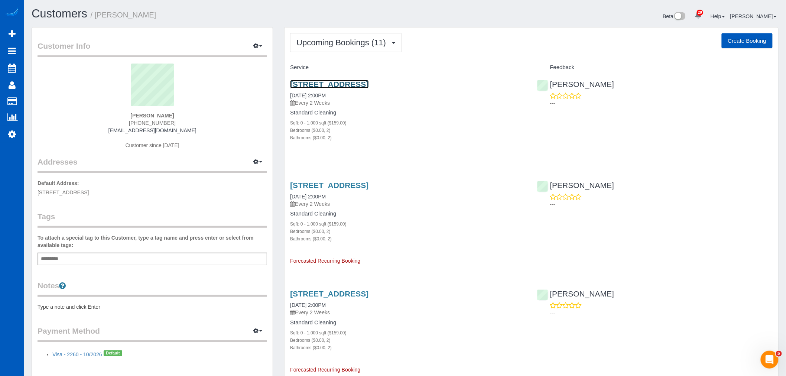
click at [328, 81] on link "[STREET_ADDRESS]" at bounding box center [329, 84] width 78 height 9
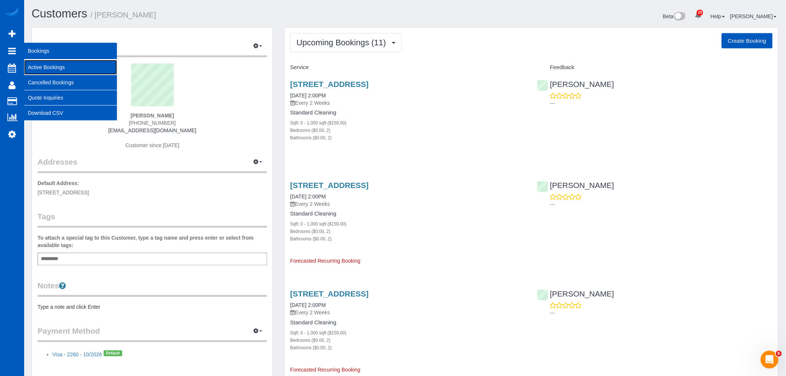
click at [75, 68] on link "Active Bookings" at bounding box center [70, 67] width 93 height 15
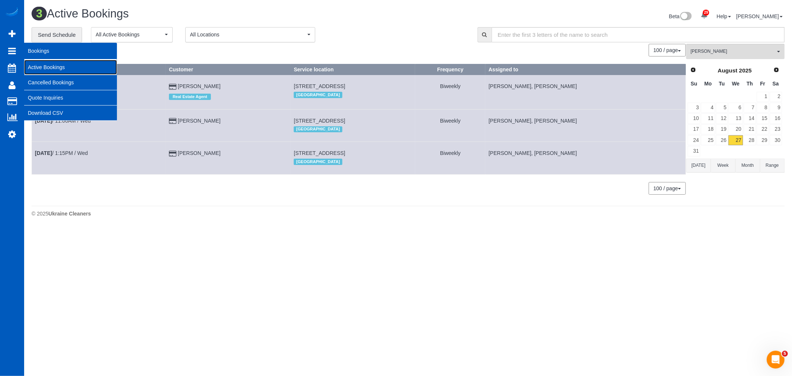
click at [56, 67] on link "Active Bookings" at bounding box center [70, 67] width 93 height 15
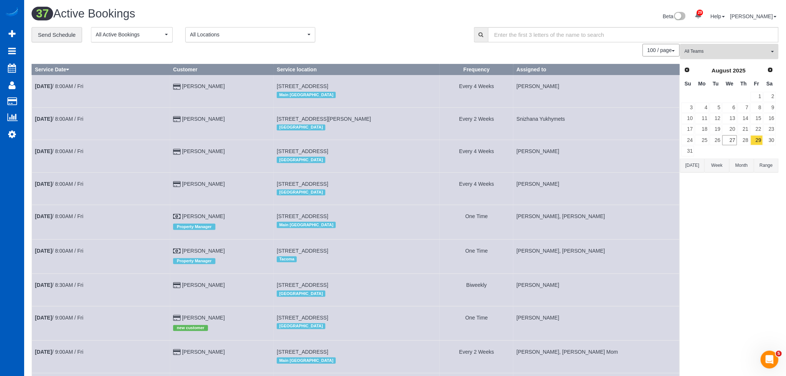
click at [743, 53] on span "All Teams" at bounding box center [727, 51] width 85 height 6
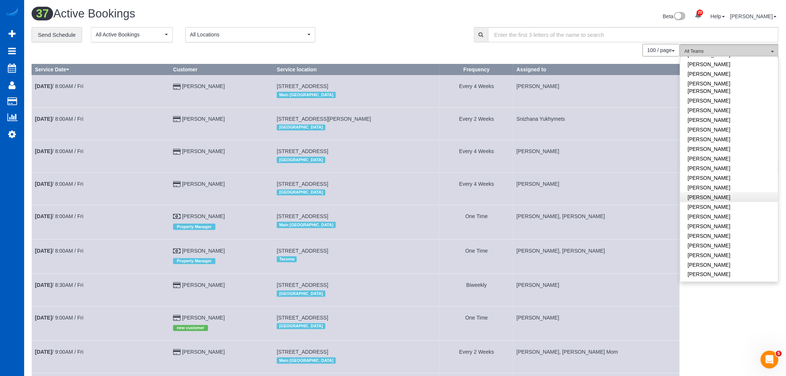
scroll to position [371, 0]
click at [720, 182] on link "[PERSON_NAME]" at bounding box center [729, 187] width 98 height 10
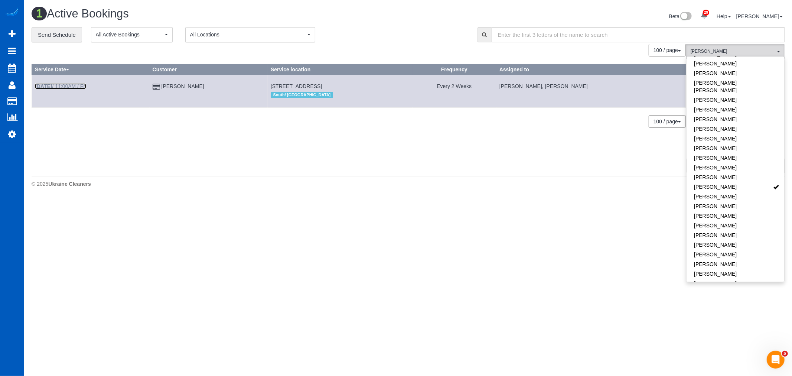
click at [77, 86] on link "Aug 29th / 11:00AM / Fri" at bounding box center [60, 86] width 51 height 6
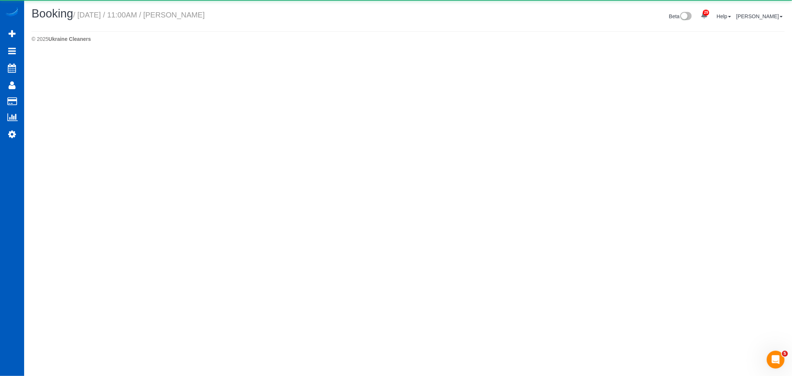
select select "WA"
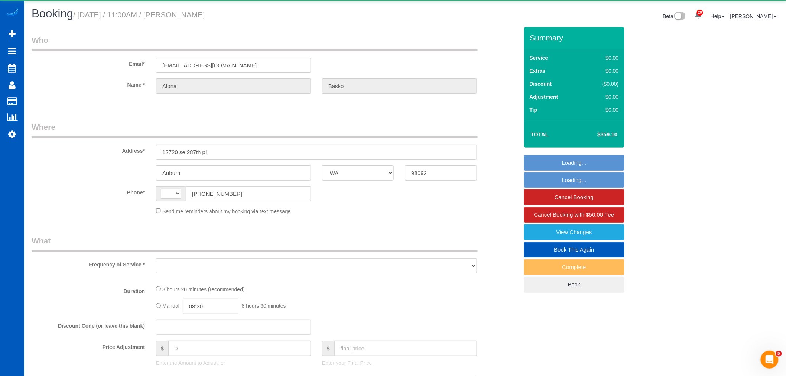
scroll to position [0, 0]
select select "string:US"
select select "object:2995"
select select "string:fspay-f650cadd-e9af-481a-adb7-6d3681c0cc95"
select select "199"
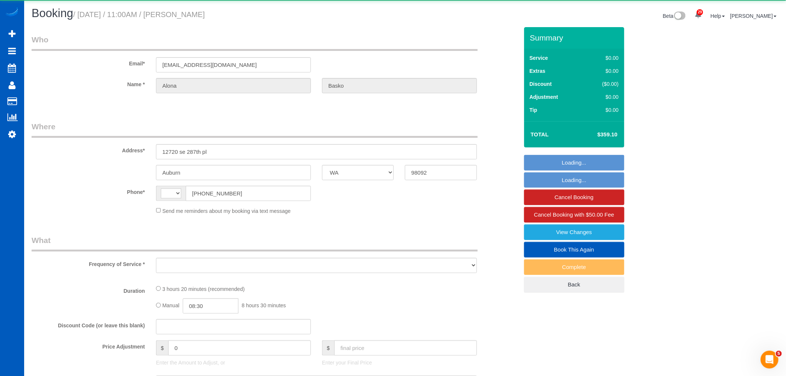
select select "number:8"
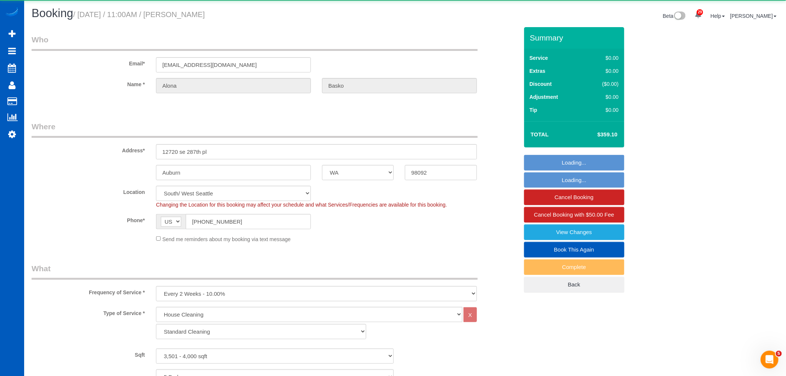
select select "object:3320"
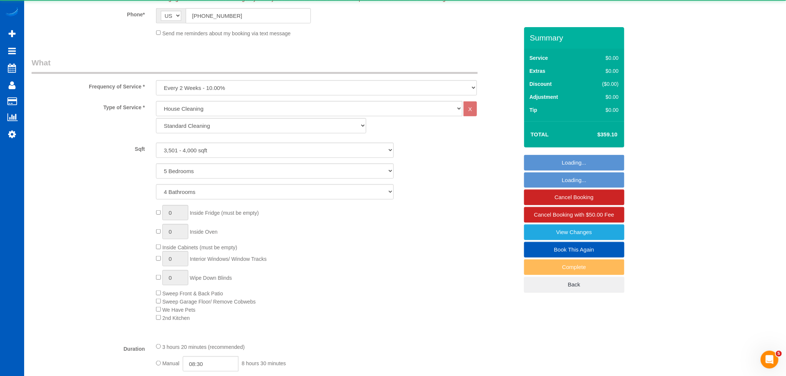
select select "spot2"
select select "3501"
select select "5"
select select "4"
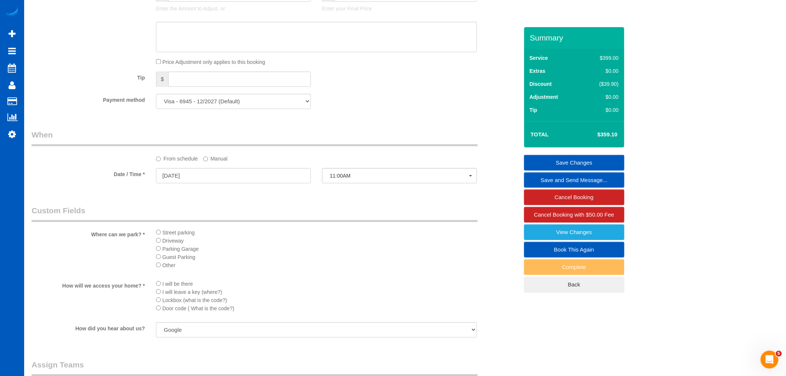
scroll to position [619, 0]
click at [357, 182] on button "11:00AM" at bounding box center [399, 174] width 155 height 15
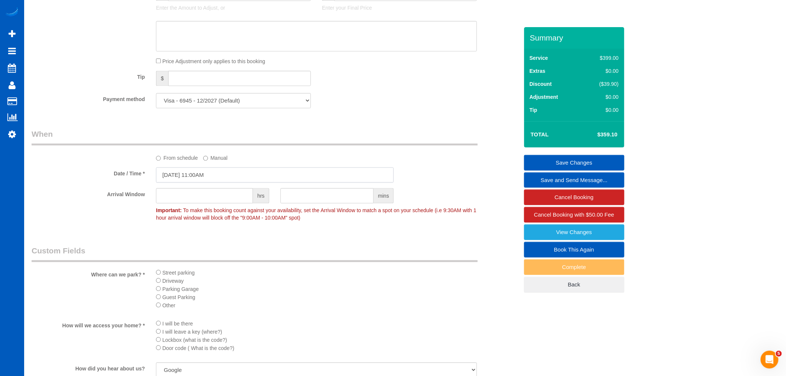
click at [196, 179] on input "[DATE] 11:00AM" at bounding box center [275, 174] width 238 height 15
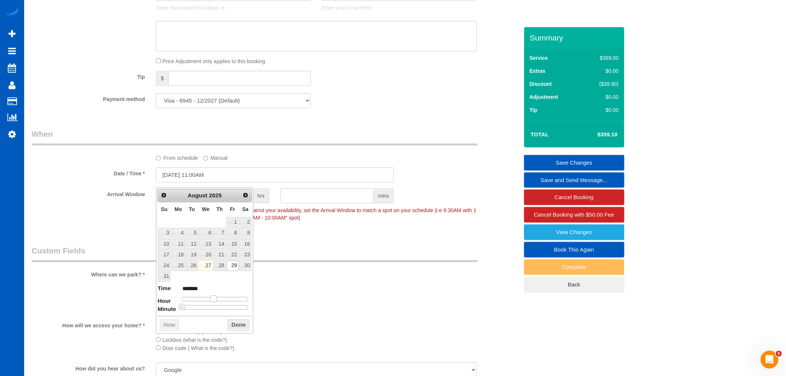
type input "[DATE] 12:00PM"
type input "*******"
drag, startPoint x: 212, startPoint y: 298, endPoint x: 217, endPoint y: 299, distance: 4.2
click at [217, 299] on span at bounding box center [216, 298] width 7 height 7
click at [229, 324] on button "Done" at bounding box center [239, 325] width 22 height 12
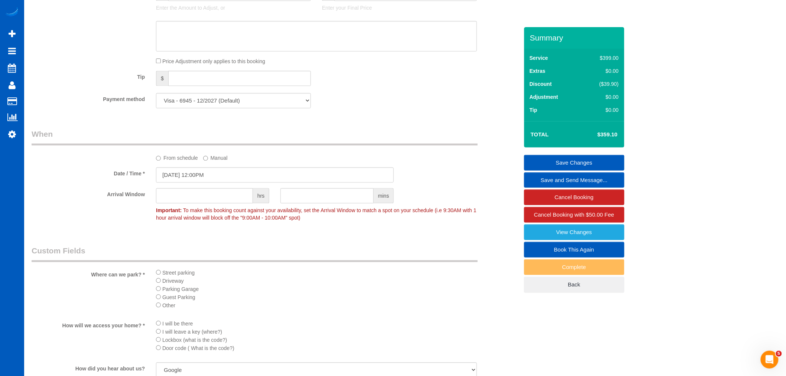
click at [582, 157] on link "Save Changes" at bounding box center [574, 163] width 100 height 16
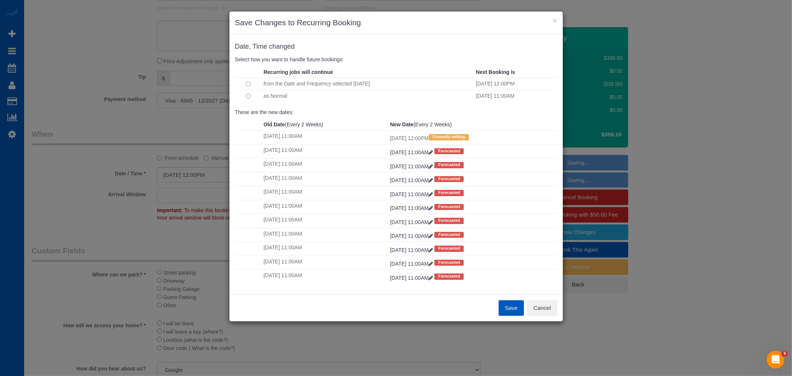
click at [520, 308] on button "Save" at bounding box center [511, 308] width 25 height 16
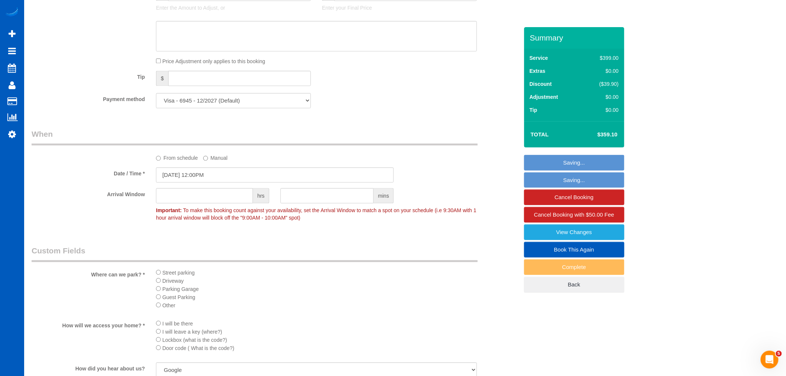
drag, startPoint x: 520, startPoint y: 308, endPoint x: 504, endPoint y: 272, distance: 38.6
click at [502, 295] on div "Where can we park? * Street parking Driveway Parking Garage Guest Parking Other" at bounding box center [275, 279] width 498 height 68
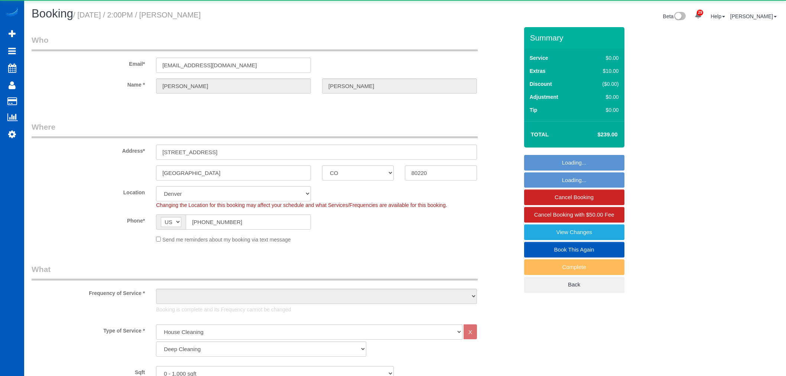
select select "CO"
select select "199"
select select "number:8"
select select "object:1191"
select select "2"
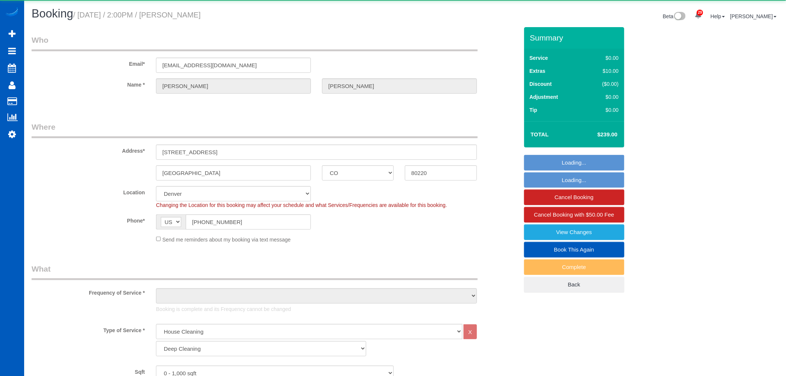
select select "spot1"
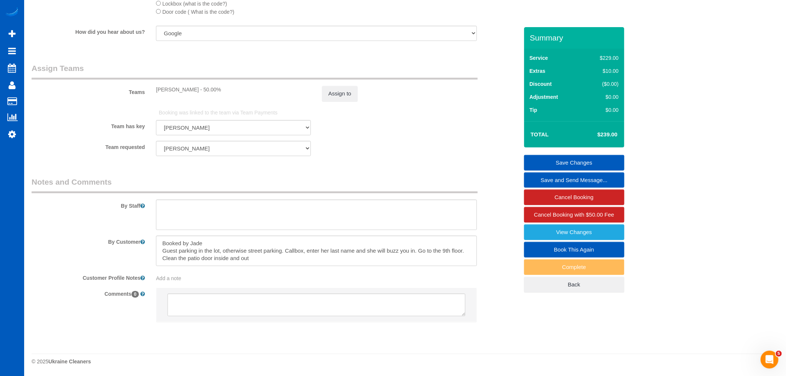
scroll to position [954, 0]
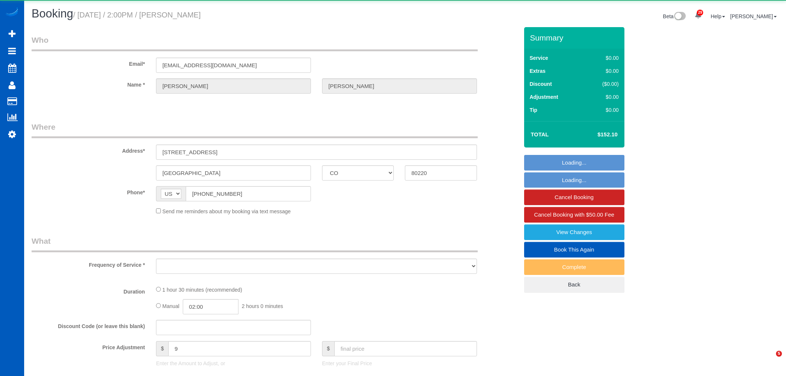
select select "CO"
select select "object:1098"
select select "199"
select select "2"
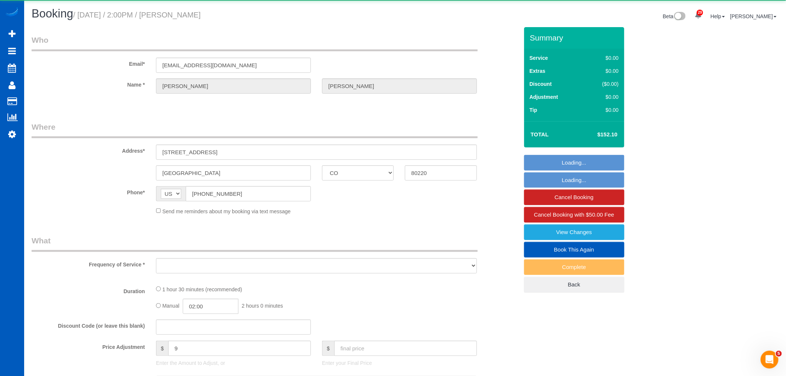
select select "spot1"
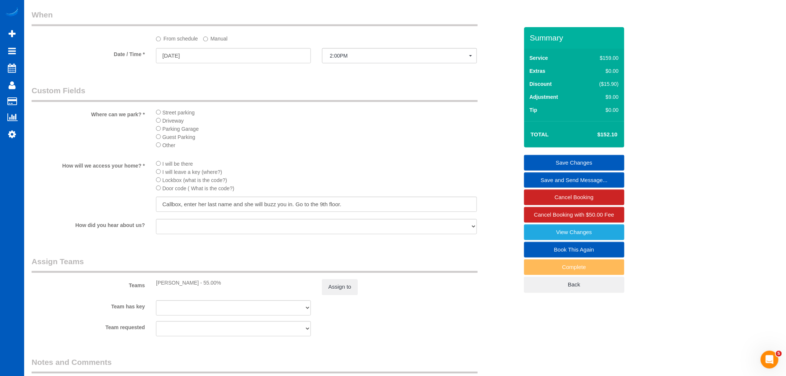
scroll to position [928, 0]
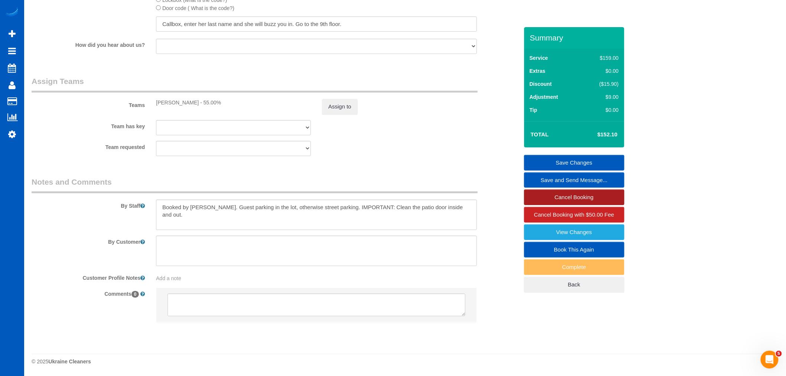
click at [589, 192] on link "Cancel Booking" at bounding box center [574, 197] width 100 height 16
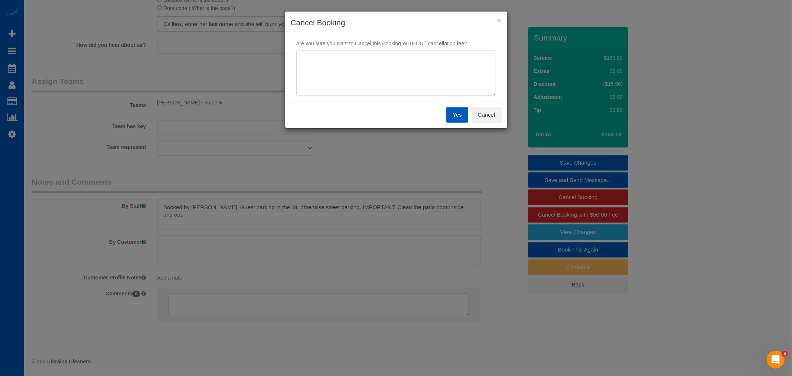
click at [347, 82] on textarea at bounding box center [396, 73] width 200 height 45
type textarea "Elevators not working"
click at [462, 113] on button "Yes" at bounding box center [457, 115] width 22 height 16
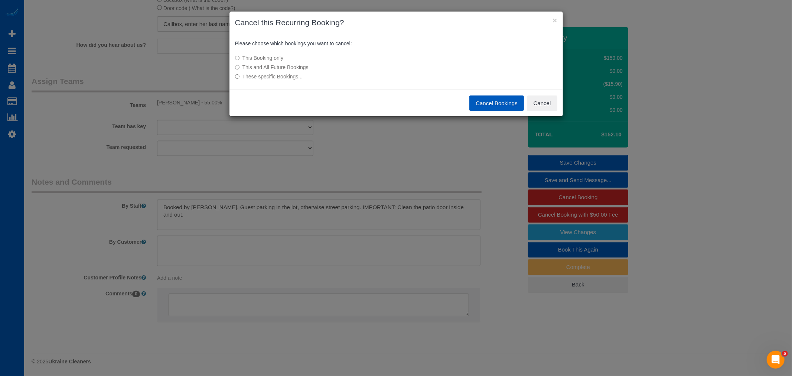
click at [490, 106] on button "Cancel Bookings" at bounding box center [496, 103] width 55 height 16
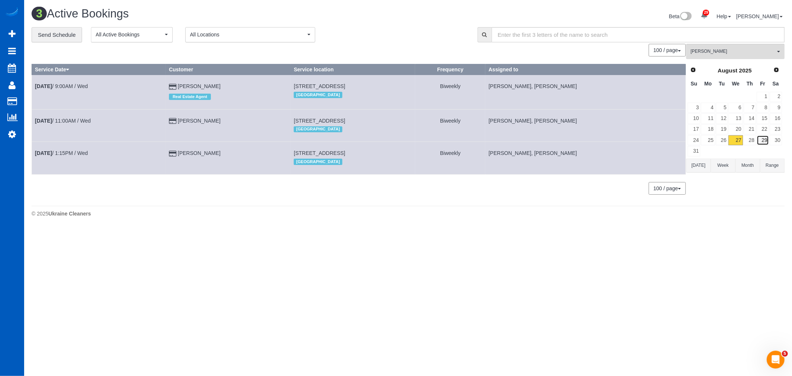
click at [766, 144] on link "29" at bounding box center [763, 140] width 12 height 10
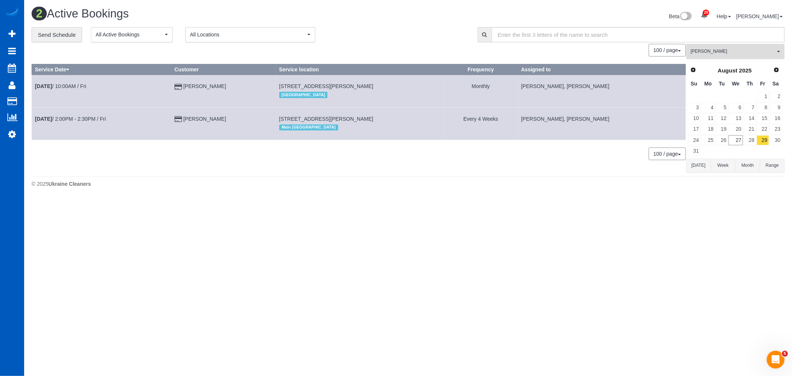
click at [711, 55] on span "[PERSON_NAME]" at bounding box center [733, 51] width 85 height 6
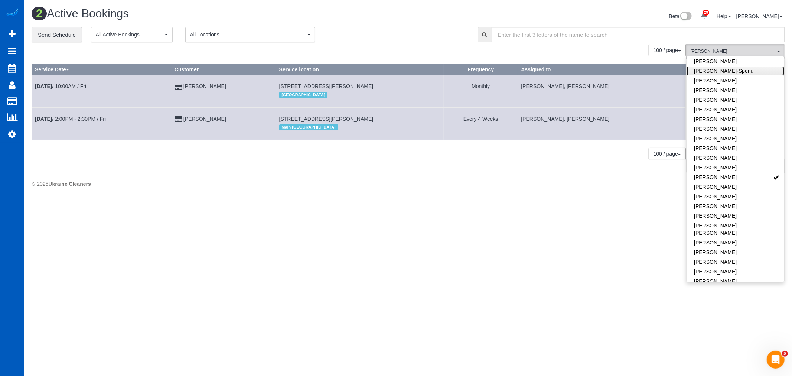
click at [711, 66] on link "[PERSON_NAME]-Spenu" at bounding box center [736, 71] width 98 height 10
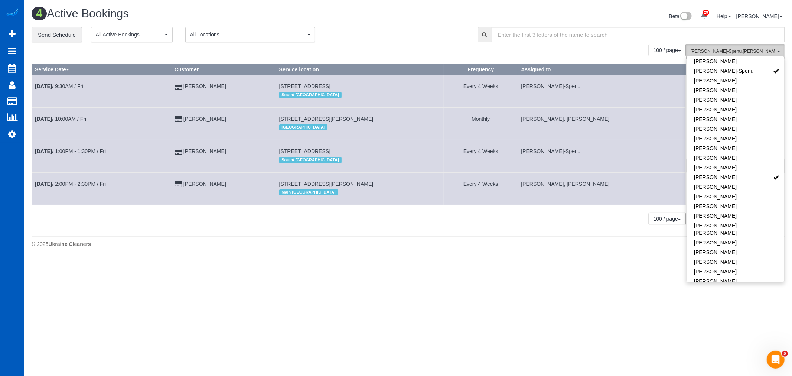
click at [731, 52] on span "[PERSON_NAME] , [PERSON_NAME]" at bounding box center [733, 51] width 85 height 6
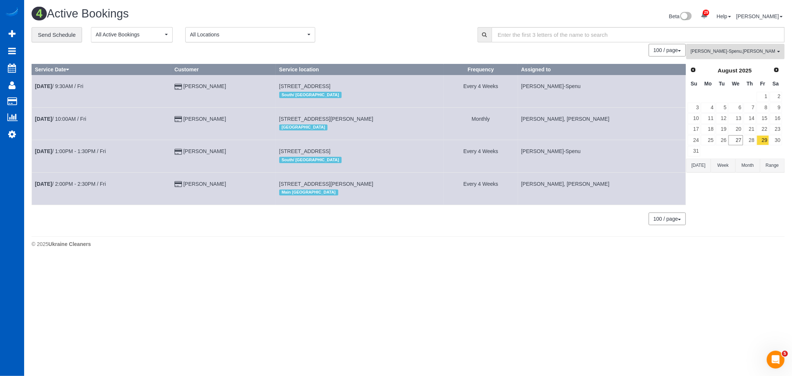
click at [717, 53] on span "[PERSON_NAME] , [PERSON_NAME]" at bounding box center [733, 51] width 85 height 6
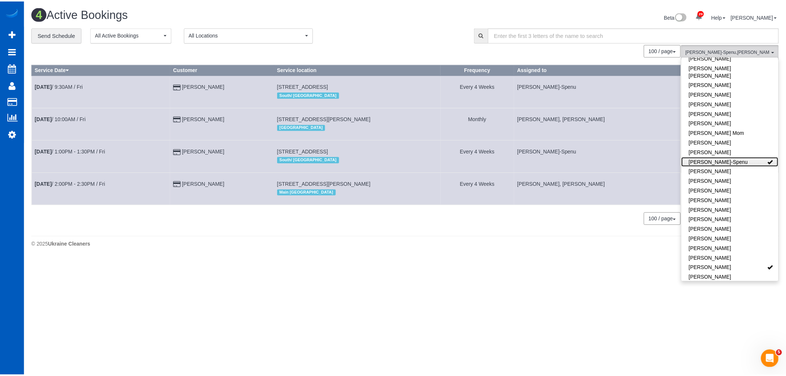
scroll to position [0, 0]
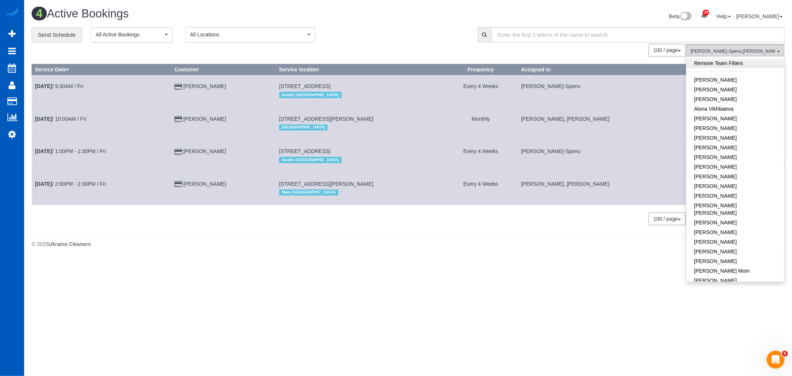
click at [719, 63] on link "Remove Team Filters" at bounding box center [736, 63] width 98 height 10
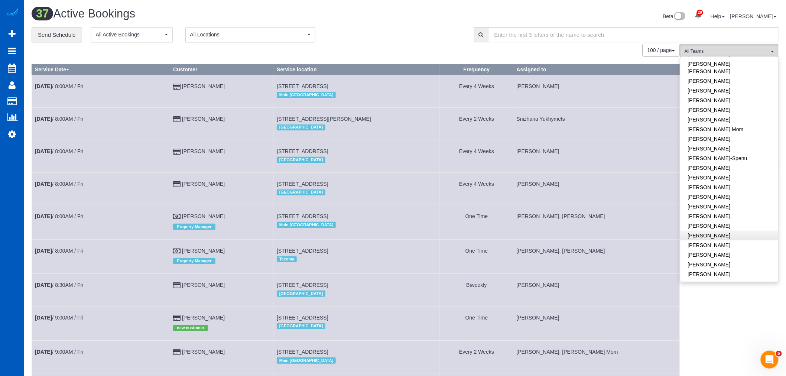
scroll to position [165, 0]
click at [726, 178] on link "[PERSON_NAME]" at bounding box center [729, 183] width 98 height 10
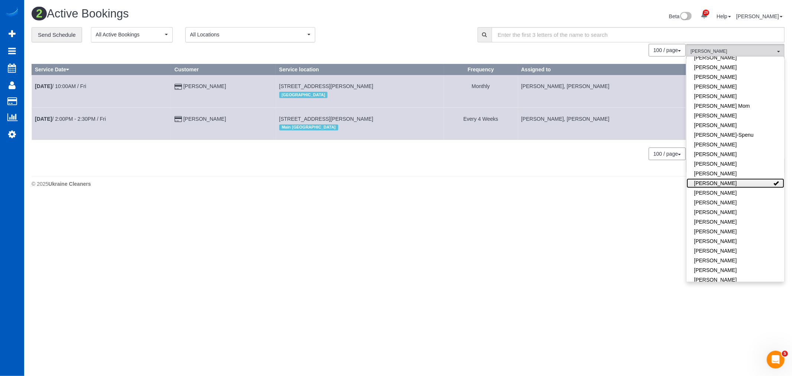
click at [726, 178] on link "[PERSON_NAME]" at bounding box center [736, 183] width 98 height 10
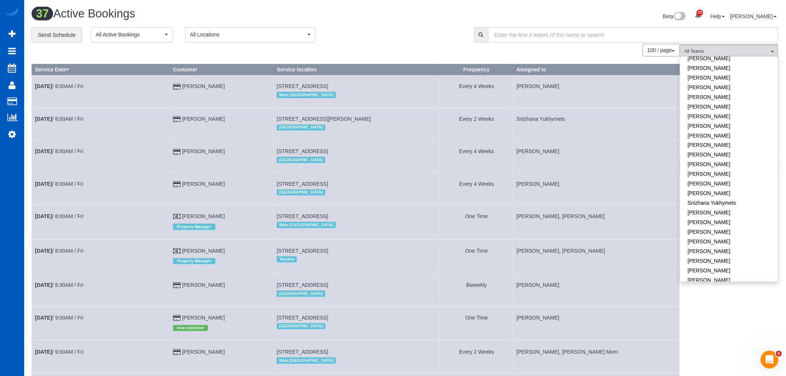
scroll to position [518, 0]
click at [707, 277] on link "[PERSON_NAME]" at bounding box center [729, 282] width 98 height 10
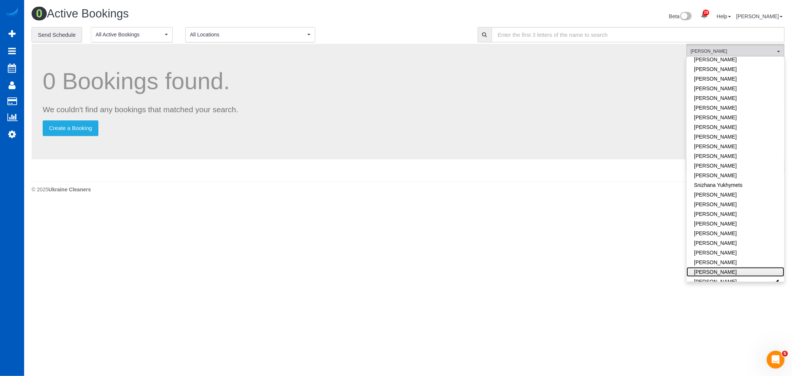
click at [707, 267] on link "[PERSON_NAME]" at bounding box center [736, 272] width 98 height 10
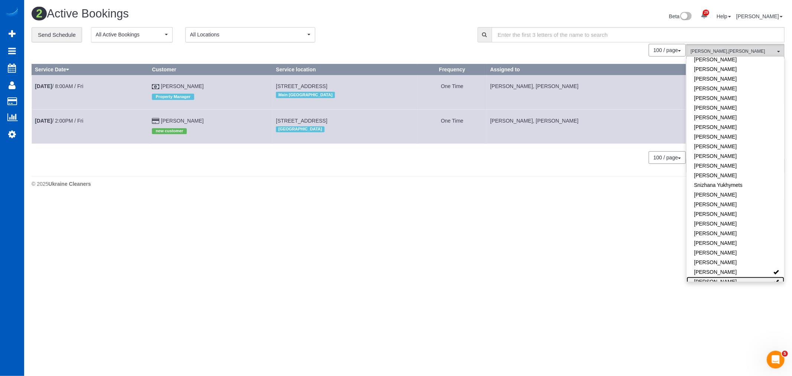
click at [707, 277] on link "[PERSON_NAME]" at bounding box center [736, 282] width 98 height 10
click at [64, 86] on link "[DATE] 8:00AM / Fri" at bounding box center [59, 86] width 48 height 6
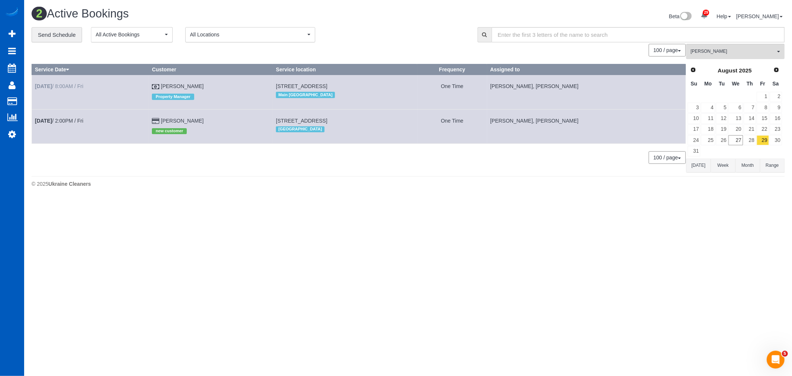
select select "WA"
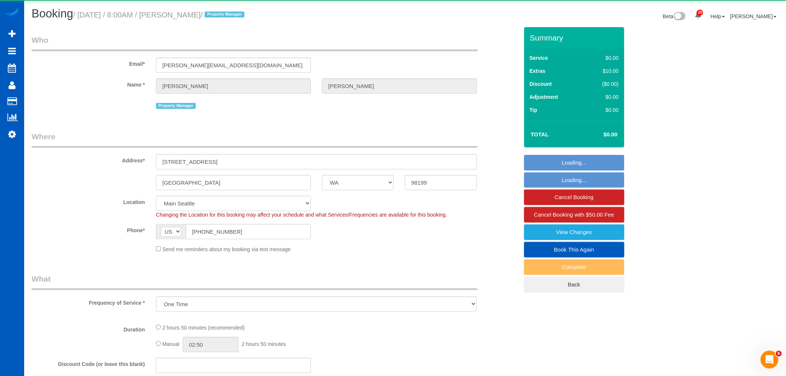
select select "object:3309"
select select "199"
select select "spot7"
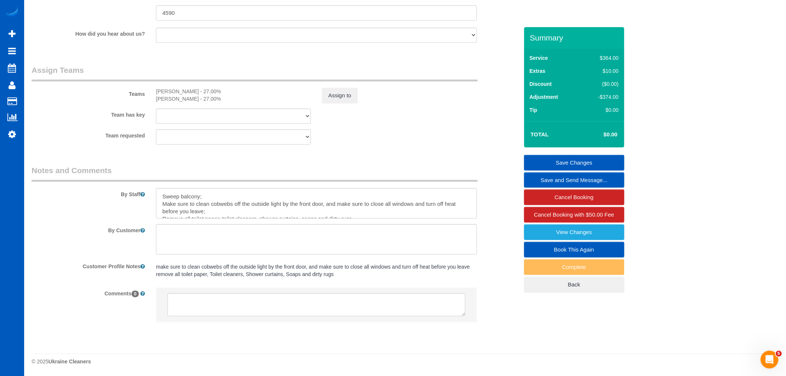
scroll to position [22, 0]
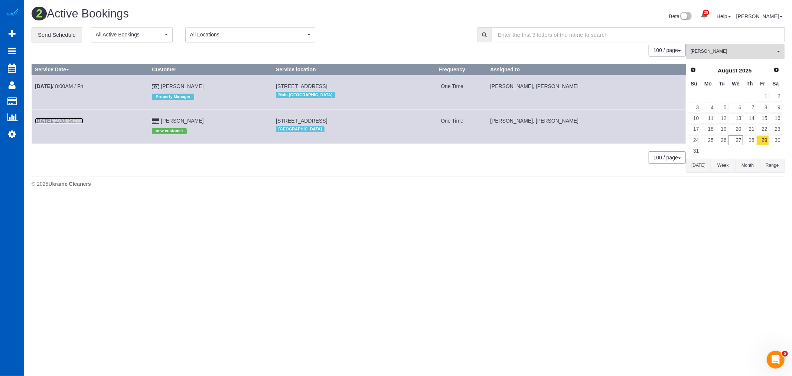
click at [69, 121] on link "[DATE] 2:00PM / Fri" at bounding box center [59, 121] width 48 height 6
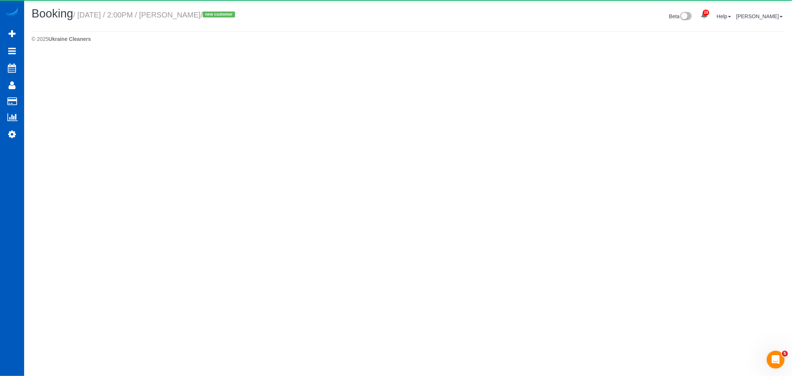
select select "WA"
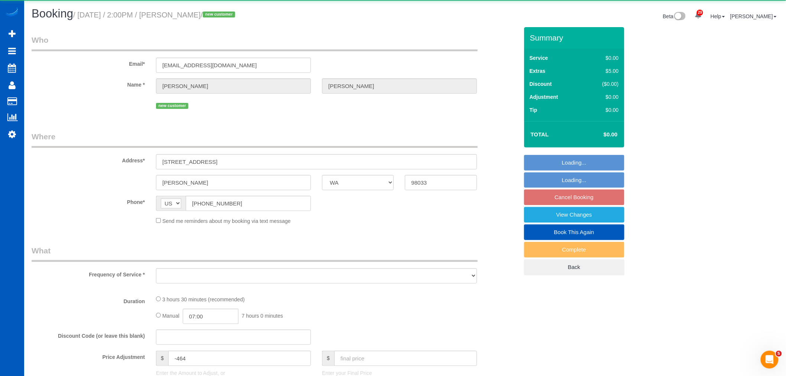
select select "object:4279"
select select "199"
select select "3001"
select select "5"
select select "4"
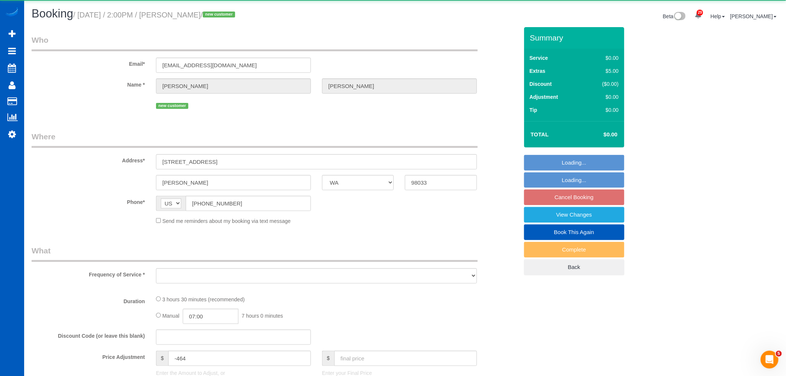
select select "spot17"
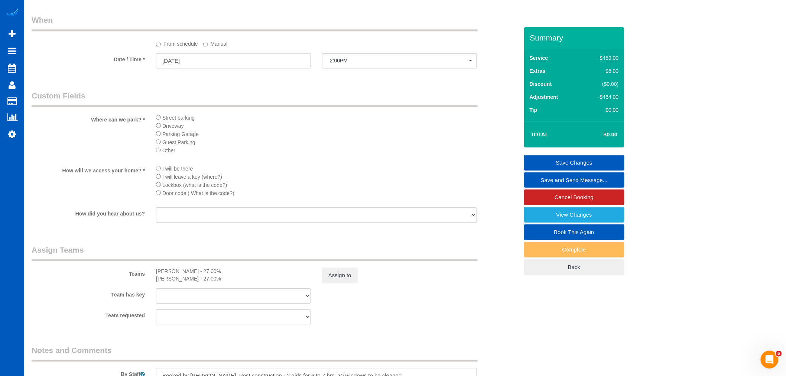
scroll to position [825, 0]
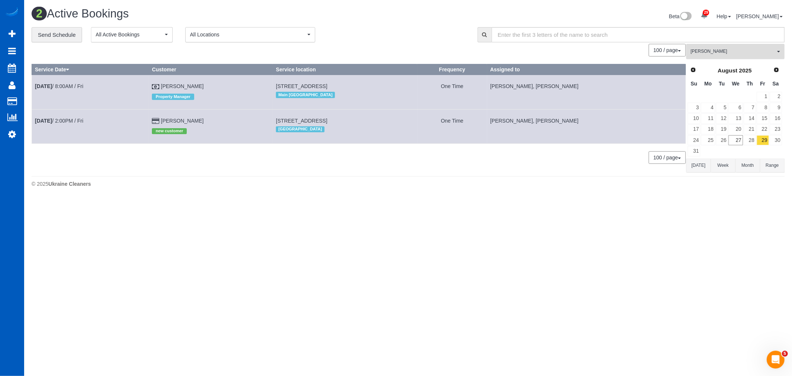
click at [726, 54] on span "[PERSON_NAME]" at bounding box center [733, 51] width 85 height 6
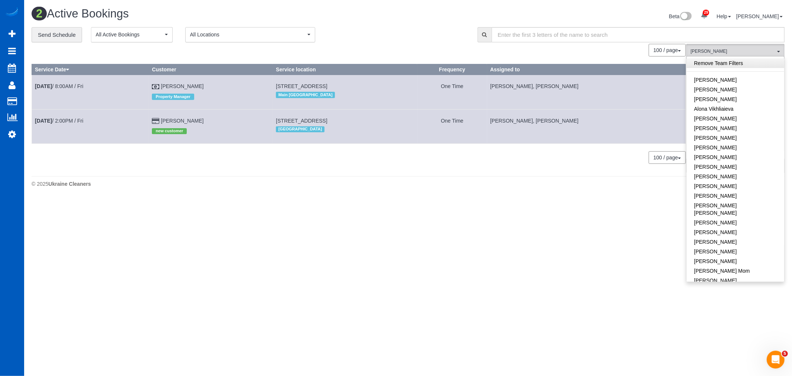
click at [727, 64] on link "Remove Team Filters" at bounding box center [736, 63] width 98 height 10
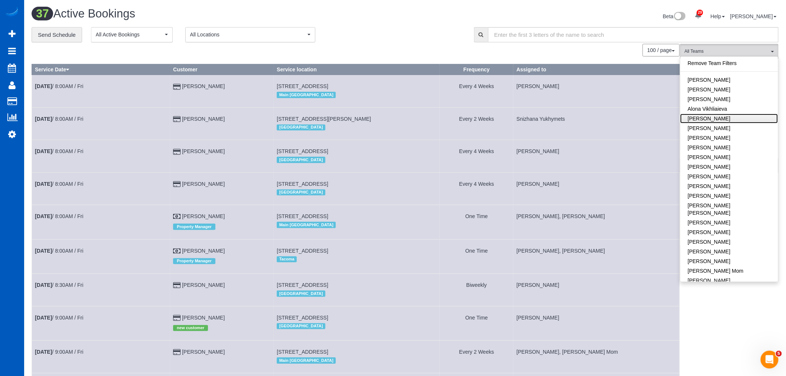
click at [715, 117] on link "[PERSON_NAME]" at bounding box center [729, 119] width 98 height 10
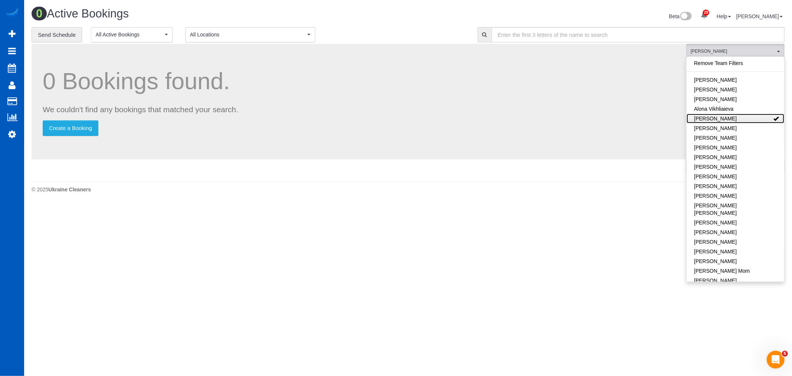
click at [715, 117] on link "[PERSON_NAME]" at bounding box center [736, 119] width 98 height 10
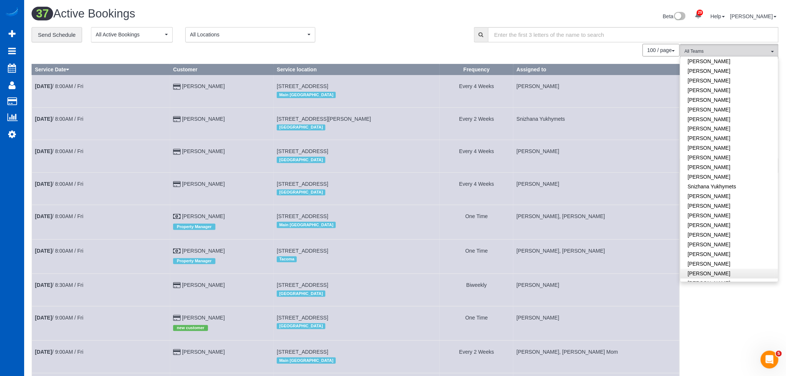
scroll to position [518, 0]
click at [67, 35] on link "Send Schedule" at bounding box center [57, 35] width 51 height 16
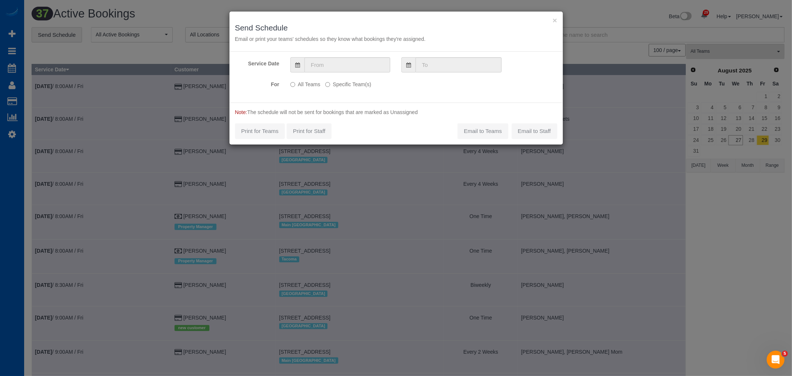
click at [552, 24] on h3 "Send Schedule" at bounding box center [396, 27] width 322 height 9
click at [556, 20] on button "×" at bounding box center [555, 20] width 4 height 8
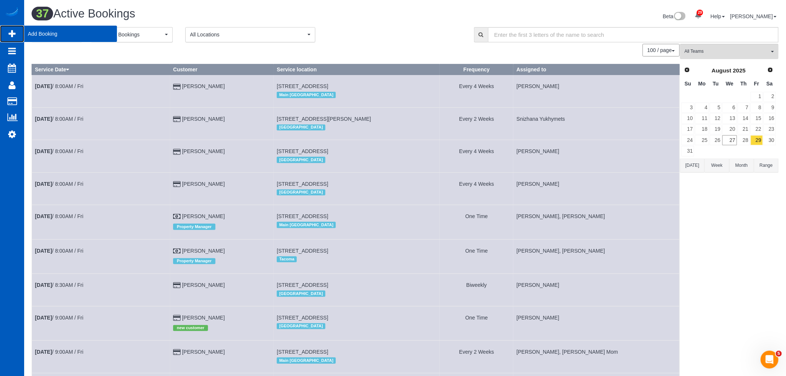
click at [45, 36] on span "Add Booking" at bounding box center [70, 33] width 93 height 17
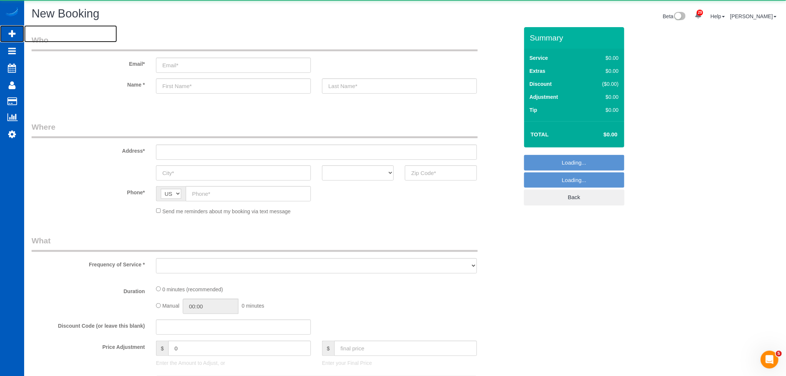
select select "object:6532"
select select "199"
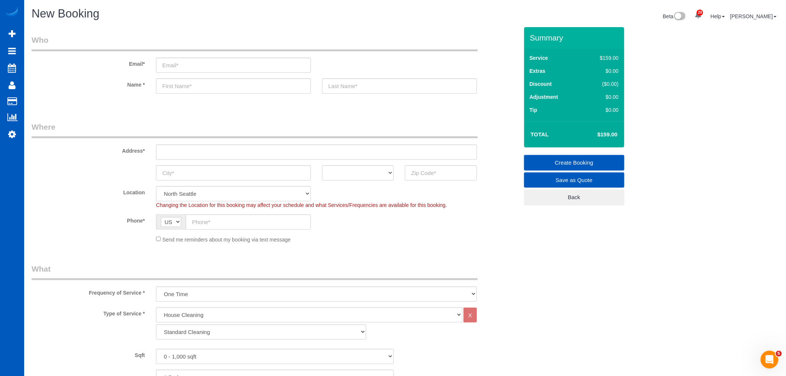
click at [197, 160] on sui-booking-address "Address* AK AL AR AZ CA CO CT DC DE [GEOGRAPHIC_DATA] [GEOGRAPHIC_DATA] HI IA I…" at bounding box center [275, 150] width 487 height 59
click at [447, 170] on input "text" at bounding box center [441, 172] width 72 height 15
click at [184, 194] on select "North [GEOGRAPHIC_DATA] [GEOGRAPHIC_DATA] [GEOGRAPHIC_DATA] [GEOGRAPHIC_DATA] […" at bounding box center [233, 193] width 155 height 15
select select "5"
click at [156, 186] on select "North [GEOGRAPHIC_DATA] [GEOGRAPHIC_DATA] [GEOGRAPHIC_DATA] [GEOGRAPHIC_DATA] […" at bounding box center [233, 193] width 155 height 15
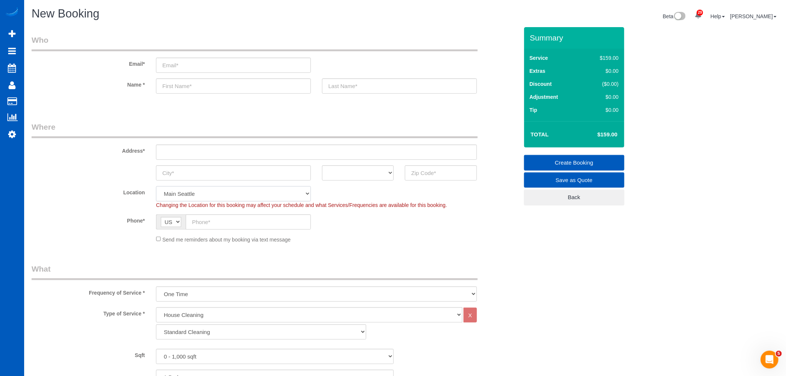
select select "object:6707"
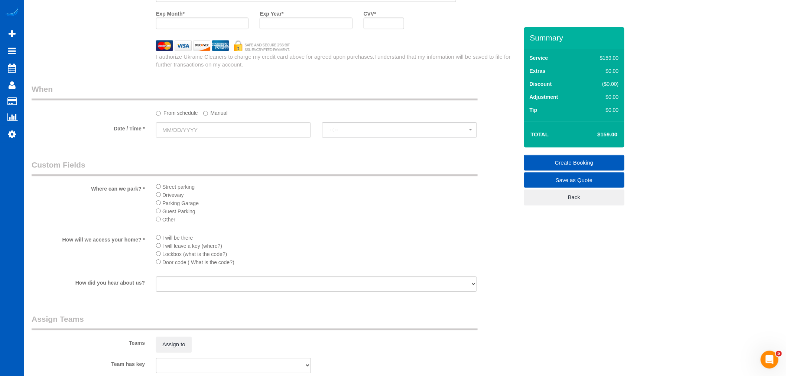
scroll to position [784, 0]
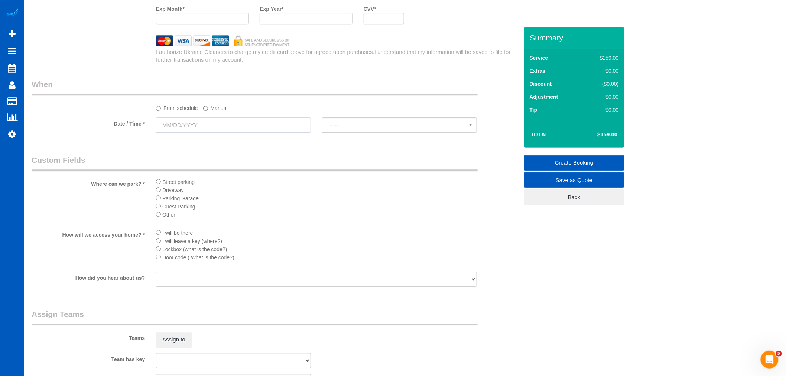
click at [189, 132] on input "text" at bounding box center [233, 124] width 155 height 15
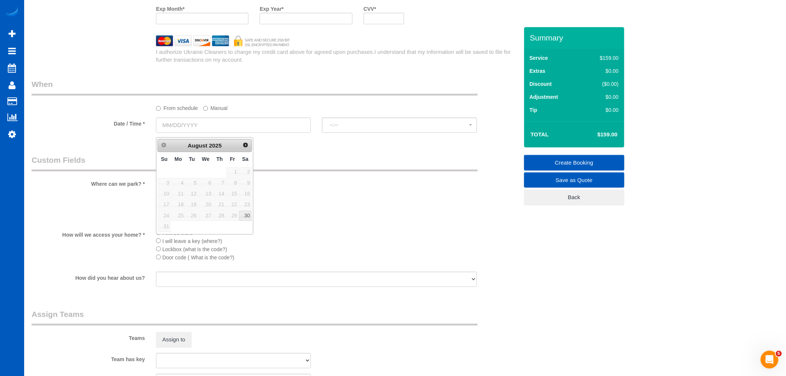
click at [204, 102] on div "From schedule Manual" at bounding box center [275, 95] width 498 height 33
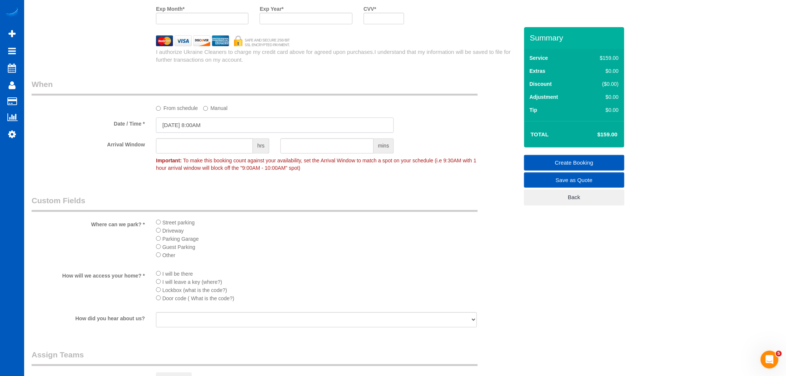
click at [187, 125] on input "[DATE] 8:00AM" at bounding box center [275, 124] width 238 height 15
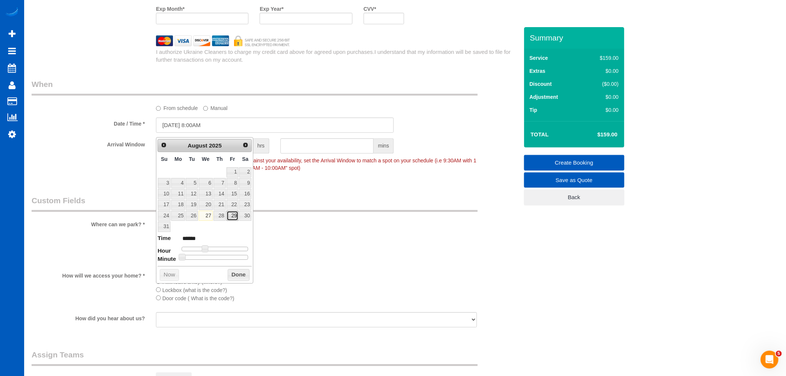
click at [229, 220] on link "29" at bounding box center [233, 216] width 12 height 10
type input "[DATE] 9:00AM"
type input "******"
type input "[DATE] 10:00AM"
type input "*******"
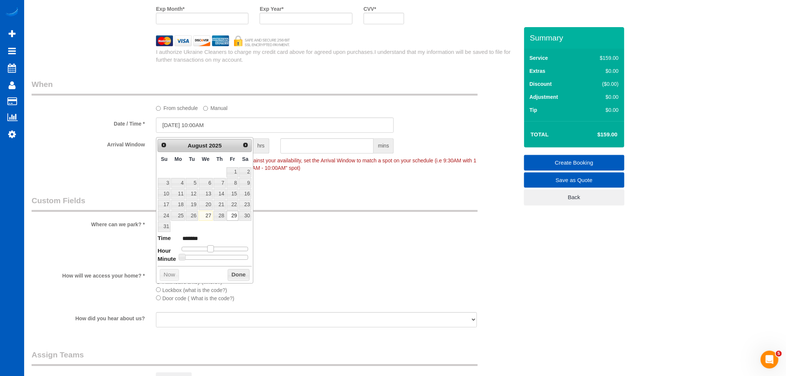
type input "[DATE] 11:00AM"
type input "*******"
type input "[DATE] 12:00PM"
type input "*******"
type input "[DATE] 11:00AM"
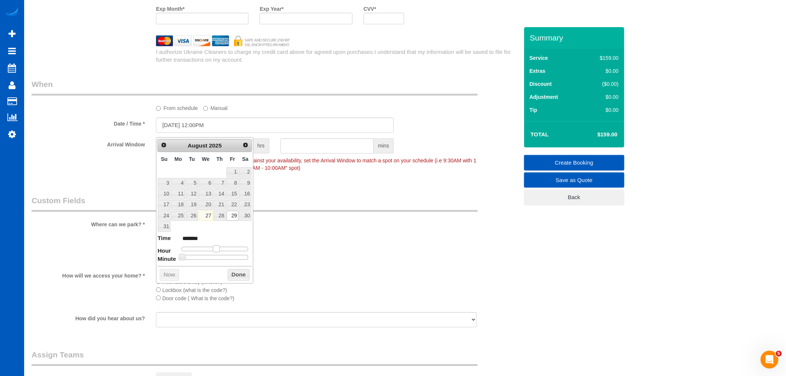
type input "*******"
click at [214, 250] on span at bounding box center [213, 248] width 7 height 7
click at [242, 279] on button "Done" at bounding box center [239, 275] width 22 height 12
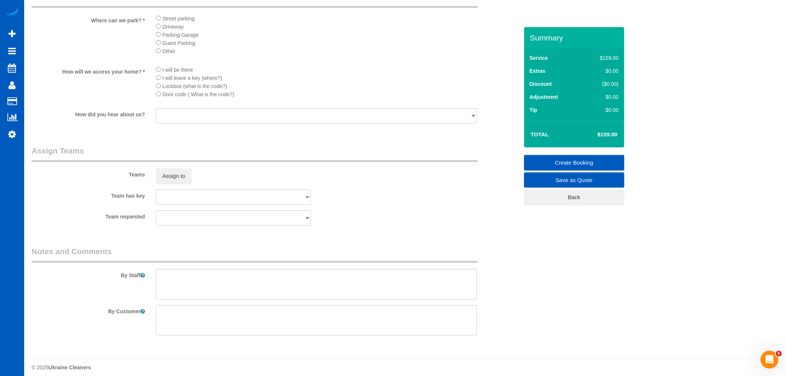
scroll to position [990, 0]
click at [166, 177] on button "Assign to" at bounding box center [174, 174] width 36 height 16
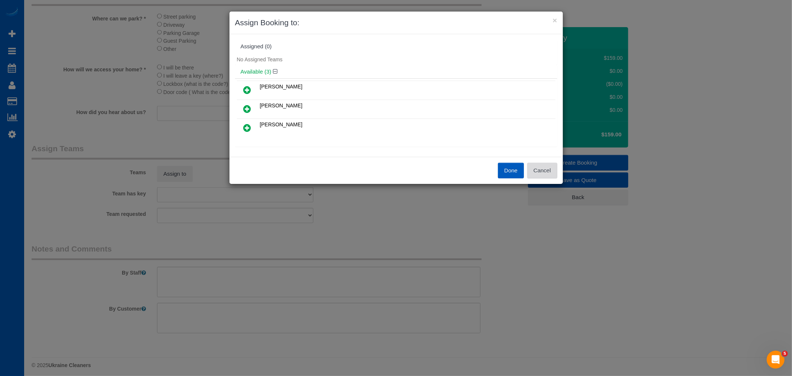
click at [534, 174] on button "Cancel" at bounding box center [542, 171] width 30 height 16
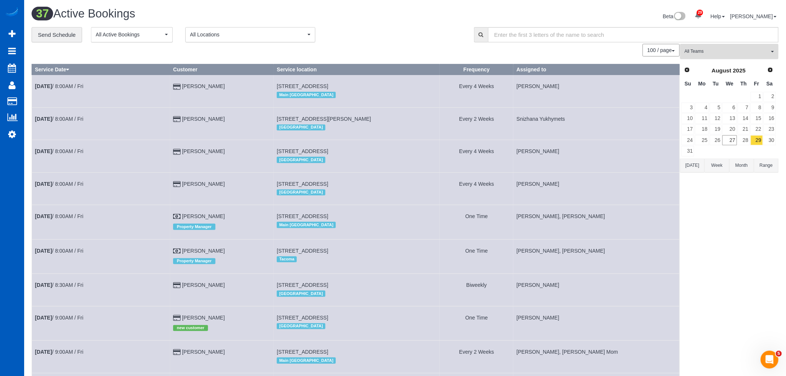
click at [730, 53] on span "All Teams" at bounding box center [727, 51] width 85 height 6
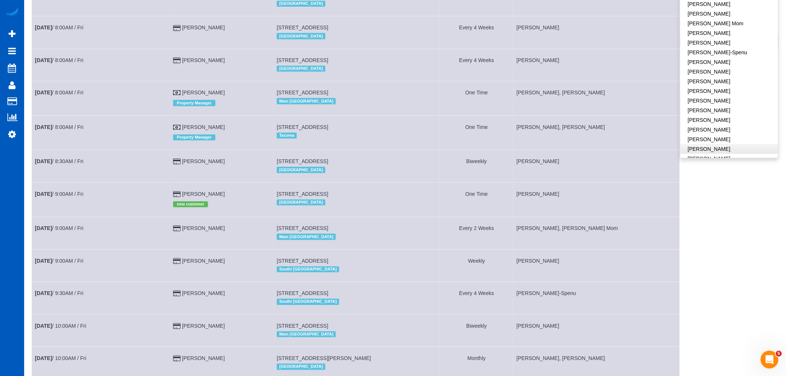
scroll to position [82, 0]
click at [729, 147] on link "[PERSON_NAME]" at bounding box center [729, 152] width 98 height 10
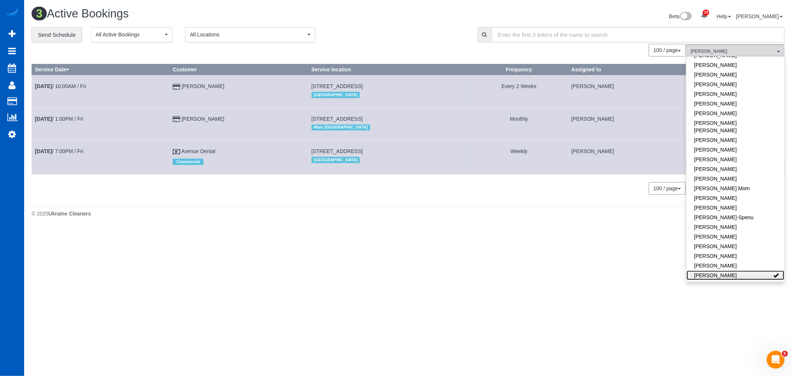
click at [740, 271] on link "[PERSON_NAME]" at bounding box center [736, 275] width 98 height 10
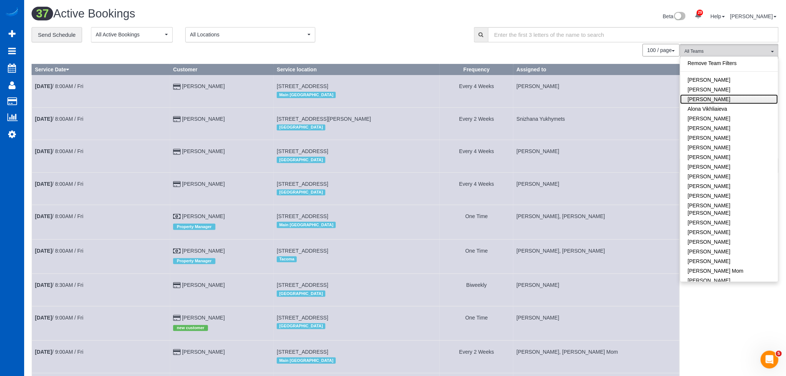
click at [722, 97] on link "[PERSON_NAME]" at bounding box center [729, 99] width 98 height 10
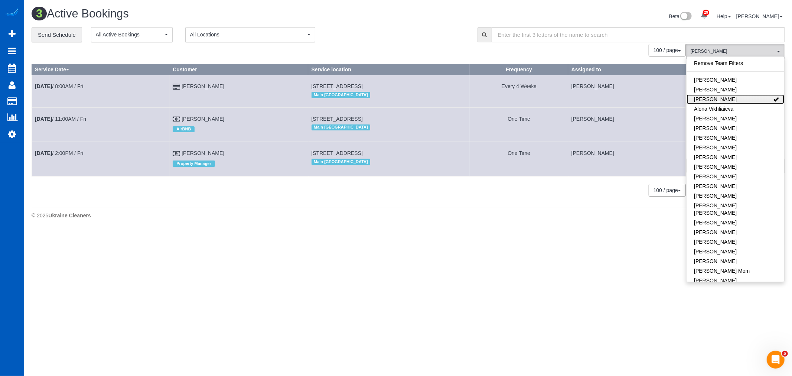
click at [722, 97] on link "[PERSON_NAME]" at bounding box center [736, 99] width 98 height 10
